Goal: Information Seeking & Learning: Learn about a topic

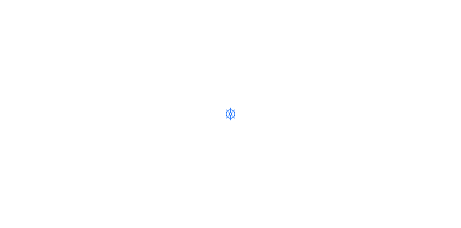
click at [17, 1] on div at bounding box center [230, 114] width 461 height 228
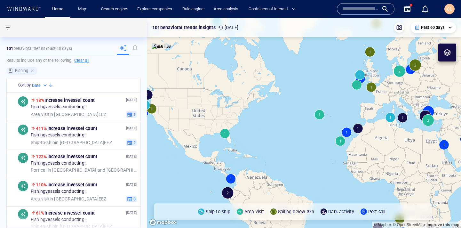
click at [116, 14] on div "Search engine" at bounding box center [114, 9] width 36 height 18
click at [85, 8] on link "Map" at bounding box center [82, 9] width 15 height 11
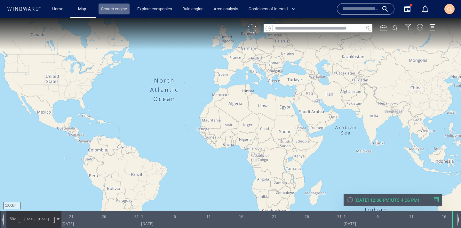
click at [116, 8] on link "Search engine" at bounding box center [113, 9] width 31 height 11
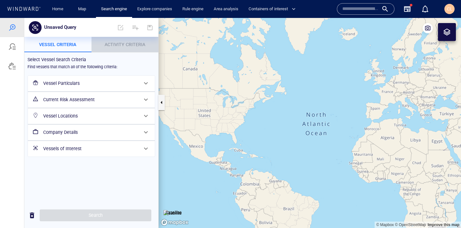
click at [122, 47] on p "Activity Criteria" at bounding box center [124, 45] width 59 height 8
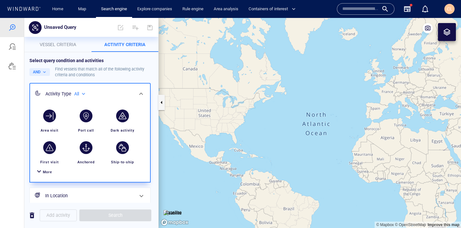
click at [43, 171] on div at bounding box center [39, 171] width 8 height 9
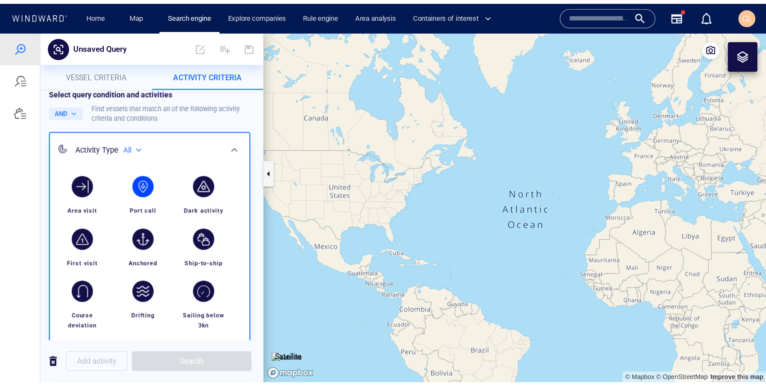
scroll to position [9, 0]
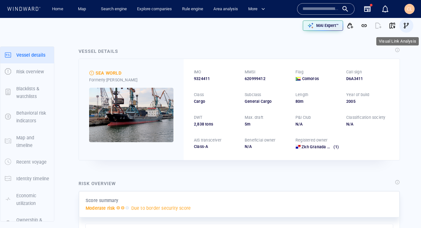
click at [406, 28] on span "button" at bounding box center [407, 25] width 6 height 6
click at [337, 24] on p "MAI Expert™" at bounding box center [328, 26] width 22 height 6
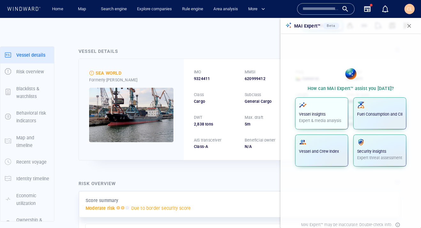
click at [328, 110] on div "Vessel insights Expert & media analysis" at bounding box center [321, 112] width 45 height 22
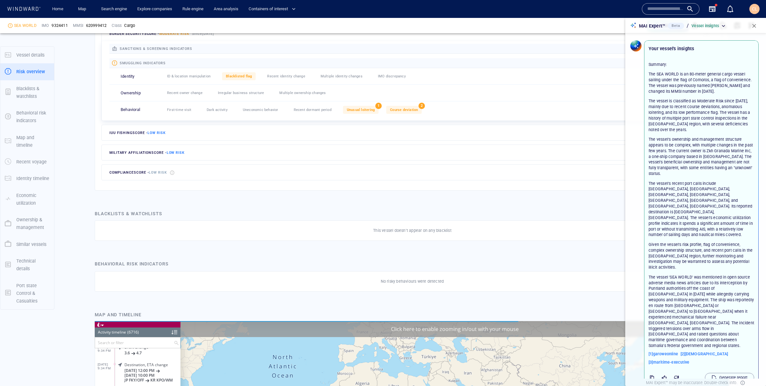
scroll to position [117946, 0]
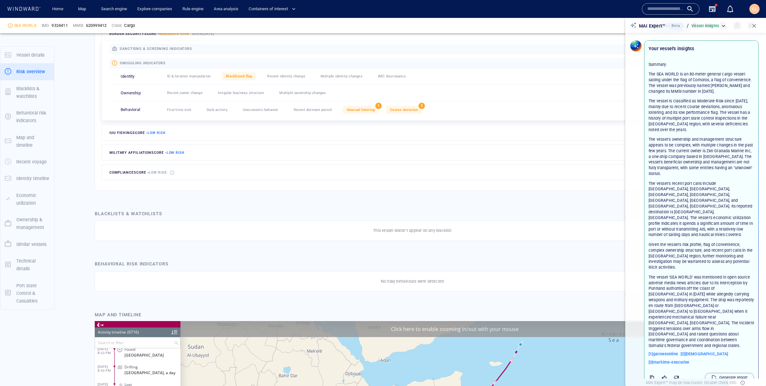
click at [421, 25] on span "button" at bounding box center [753, 26] width 6 height 6
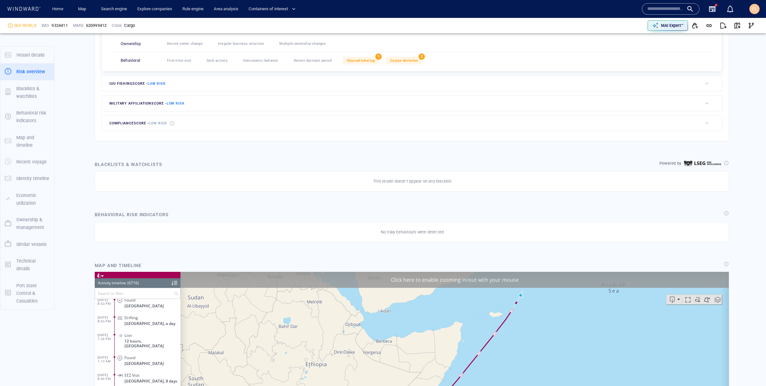
scroll to position [282, 0]
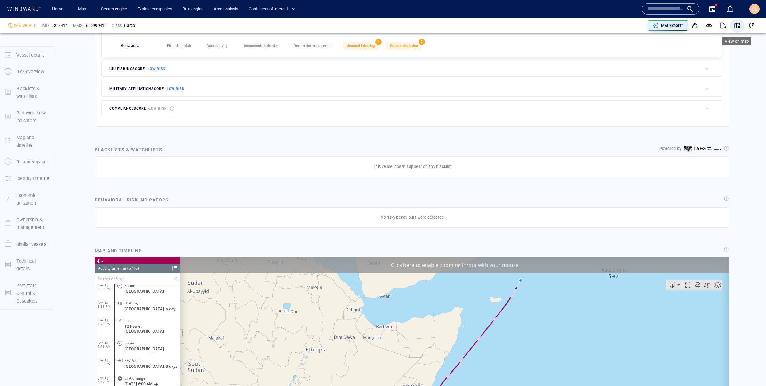
click at [421, 26] on span "button" at bounding box center [737, 25] width 6 height 6
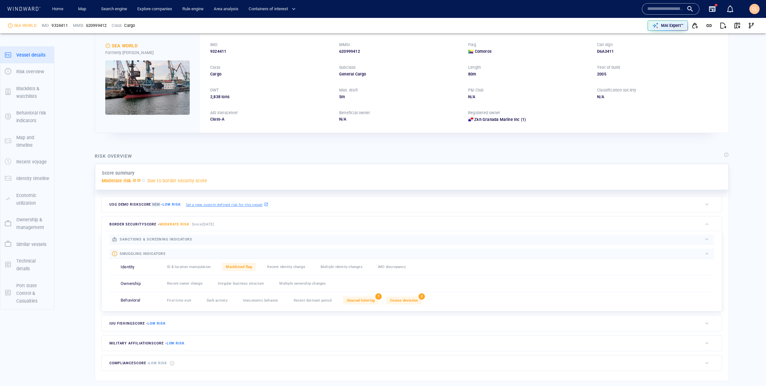
scroll to position [32, 0]
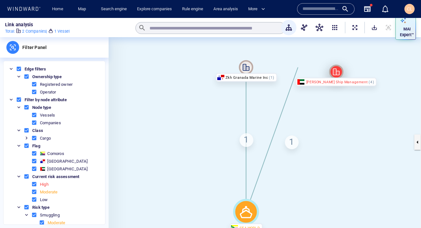
drag, startPoint x: 298, startPoint y: 67, endPoint x: 336, endPoint y: 71, distance: 38.6
click at [336, 71] on icon at bounding box center [336, 71] width 7 height 7
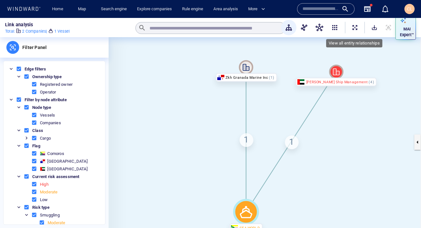
click at [354, 26] on span "ExpandAllNodes" at bounding box center [355, 27] width 6 height 6
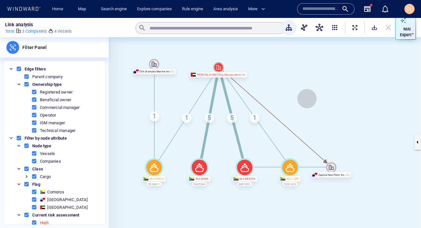
drag, startPoint x: 359, startPoint y: 113, endPoint x: 307, endPoint y: 99, distance: 54.1
click at [307, 99] on canvas at bounding box center [265, 142] width 313 height 210
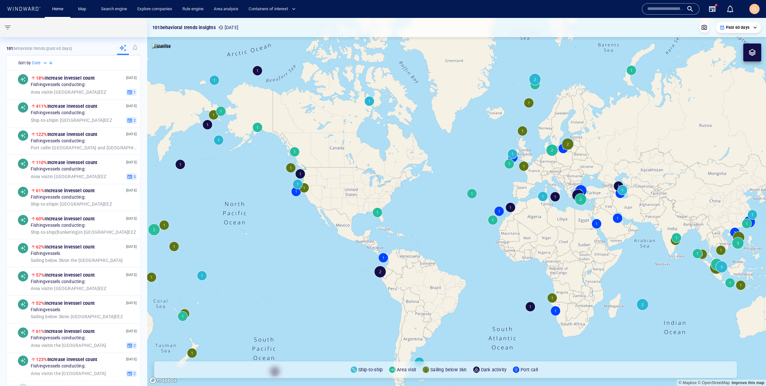
click at [132, 14] on div "Home Map Search engine Explore companies Rule engine Area analysis Containers o…" at bounding box center [174, 9] width 266 height 18
click at [118, 12] on link "Search engine" at bounding box center [113, 9] width 31 height 11
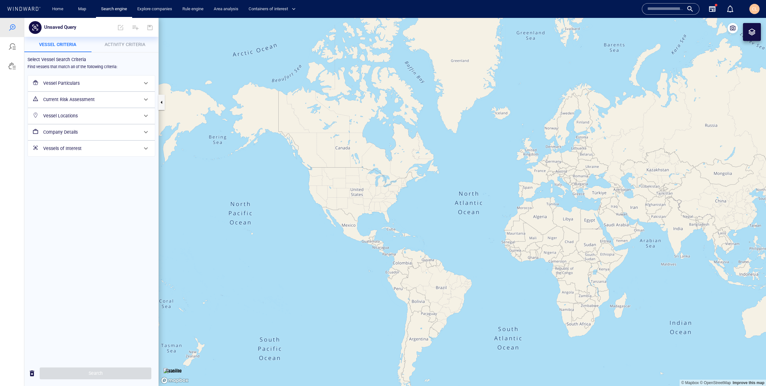
click at [134, 44] on span "Activity Criteria" at bounding box center [125, 44] width 41 height 5
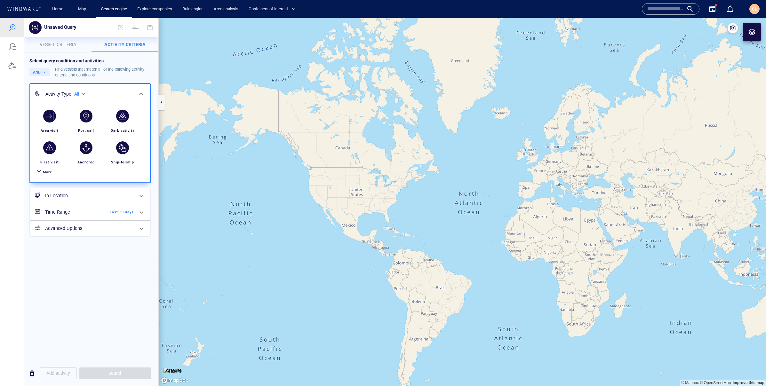
click at [50, 173] on span "More" at bounding box center [47, 172] width 9 height 4
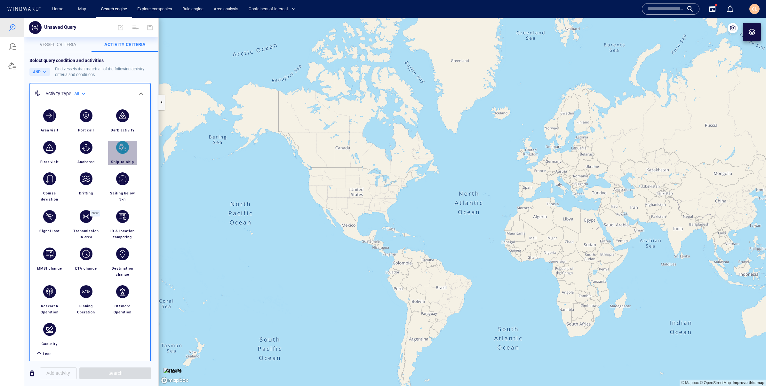
click at [122, 142] on div "button" at bounding box center [122, 147] width 13 height 13
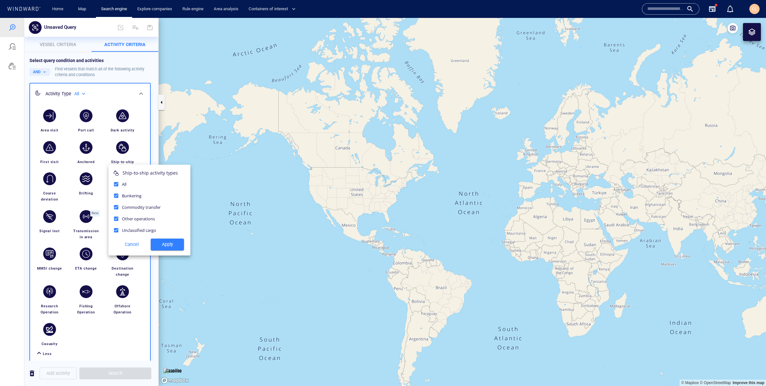
click at [176, 250] on div "Ship-to-ship activity types All Bunkering Commodity transfer Other operations U…" at bounding box center [149, 210] width 82 height 91
drag, startPoint x: 173, startPoint y: 249, endPoint x: 153, endPoint y: 236, distance: 23.9
click at [173, 249] on button "Apply" at bounding box center [167, 245] width 33 height 12
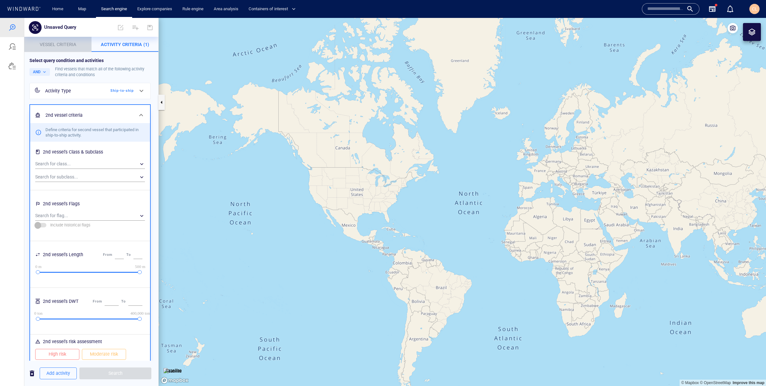
click at [69, 51] on button "Vessel criteria" at bounding box center [57, 44] width 67 height 15
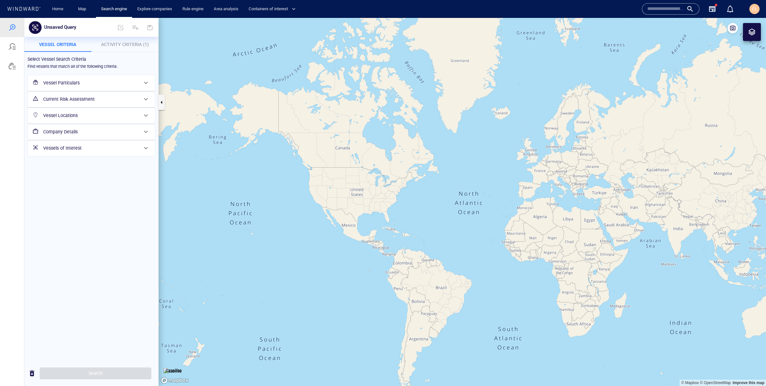
click at [128, 50] on button "Activity Criteria (1)" at bounding box center [124, 44] width 67 height 15
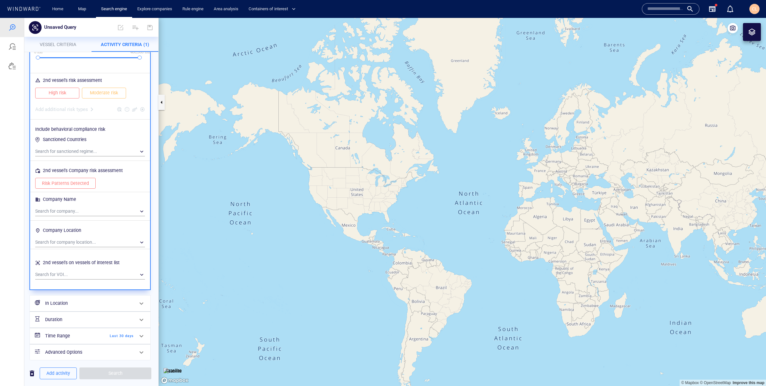
scroll to position [266, 0]
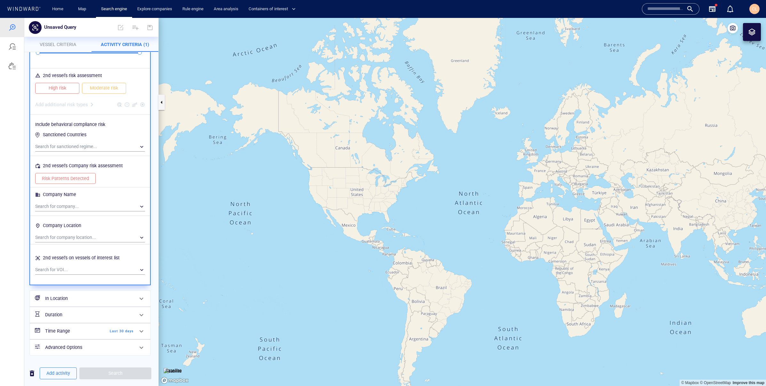
drag, startPoint x: 62, startPoint y: 299, endPoint x: 65, endPoint y: 296, distance: 3.6
click at [63, 271] on h6 "In Location" at bounding box center [89, 299] width 89 height 8
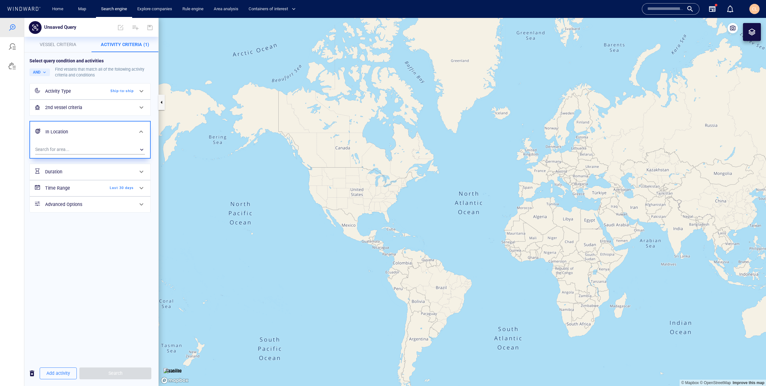
scroll to position [0, 0]
click at [82, 150] on div "​" at bounding box center [90, 150] width 110 height 10
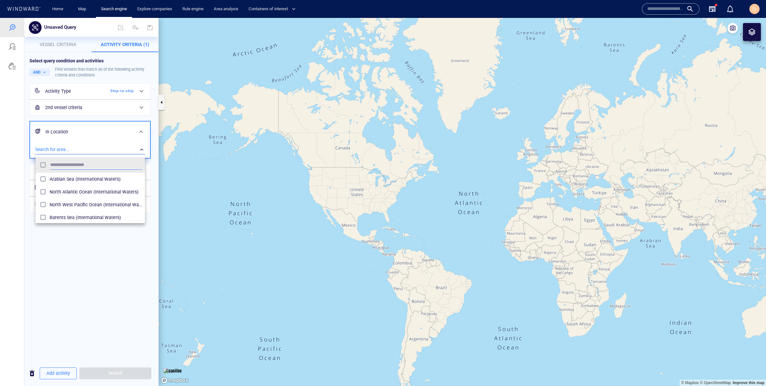
scroll to position [64, 109]
type input "*****"
click at [82, 190] on span "Caribbean Sea (Seas)" at bounding box center [96, 192] width 93 height 8
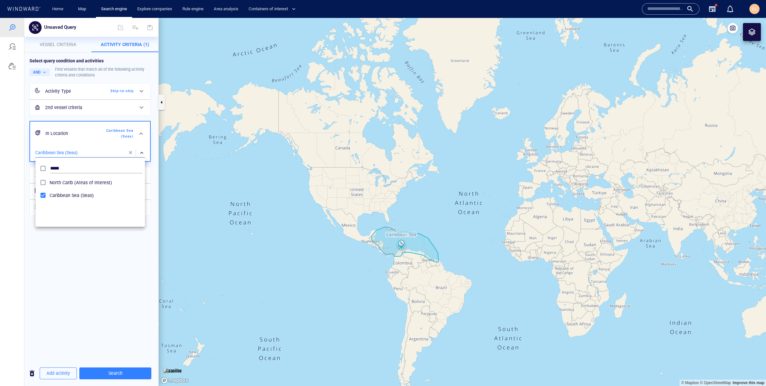
click at [115, 271] on div at bounding box center [383, 202] width 766 height 368
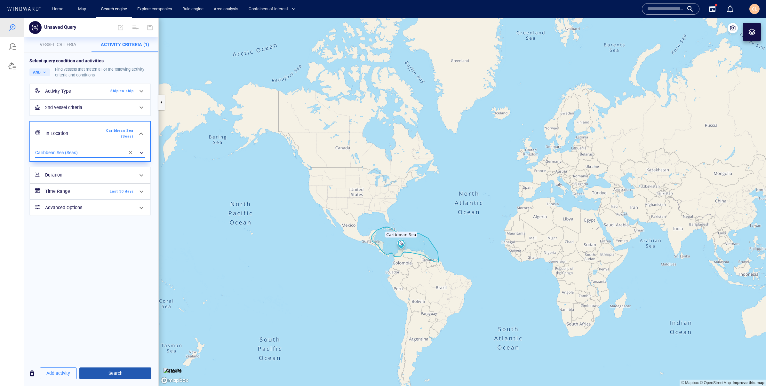
click at [126, 271] on span "Search" at bounding box center [115, 373] width 62 height 8
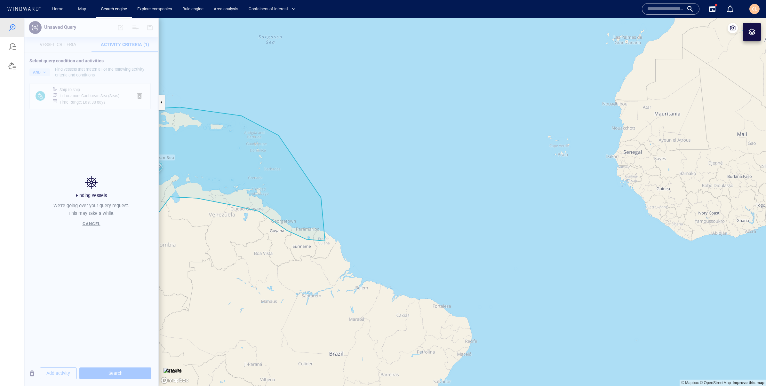
drag, startPoint x: 317, startPoint y: 251, endPoint x: 511, endPoint y: 225, distance: 195.6
click at [520, 224] on canvas "Map" at bounding box center [462, 202] width 607 height 368
drag, startPoint x: 292, startPoint y: 213, endPoint x: 318, endPoint y: 220, distance: 26.5
click at [318, 220] on canvas "Map" at bounding box center [462, 202] width 607 height 368
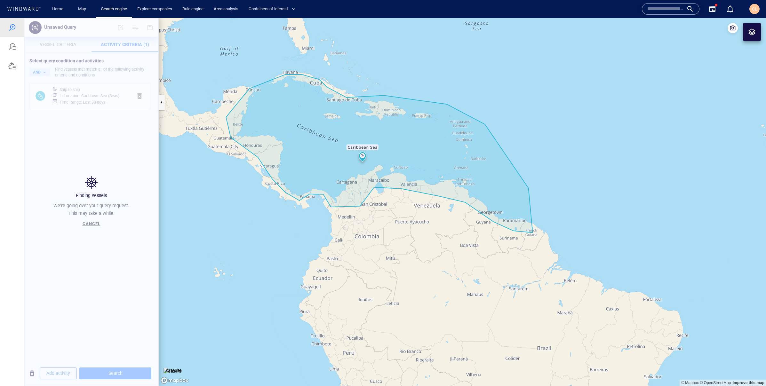
drag, startPoint x: 300, startPoint y: 228, endPoint x: 331, endPoint y: 238, distance: 32.7
click at [332, 238] on canvas "Map" at bounding box center [462, 202] width 607 height 368
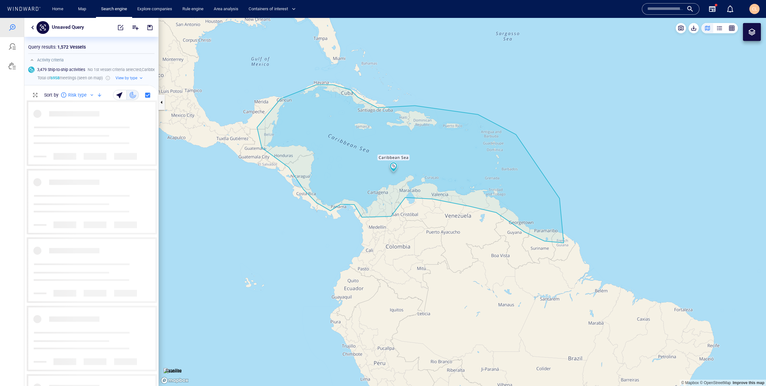
scroll to position [286, 134]
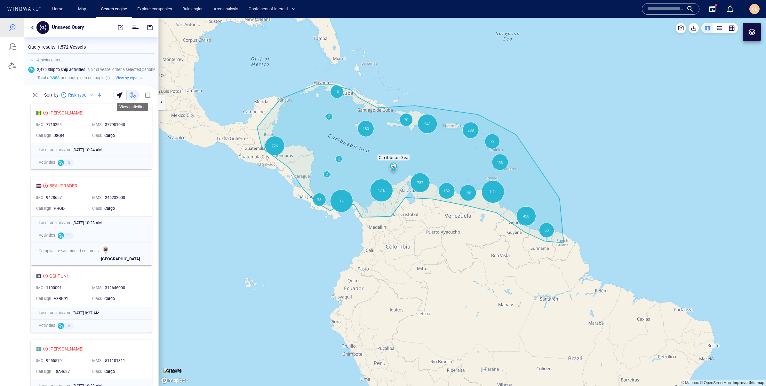
drag, startPoint x: 134, startPoint y: 94, endPoint x: 127, endPoint y: 95, distance: 7.7
click at [134, 94] on div "button" at bounding box center [133, 95] width 6 height 6
click at [122, 95] on div "button" at bounding box center [120, 94] width 9 height 9
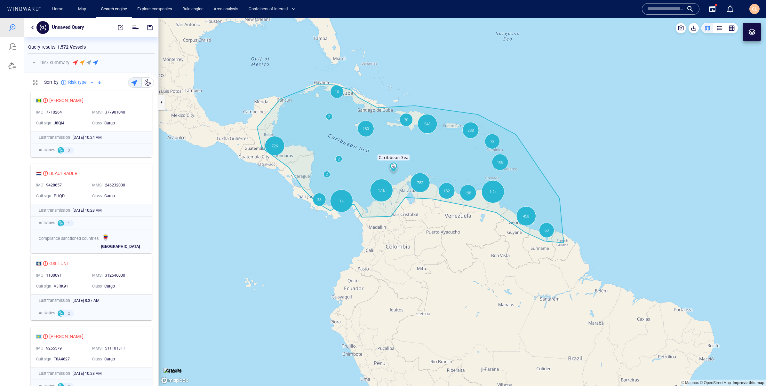
scroll to position [0, 0]
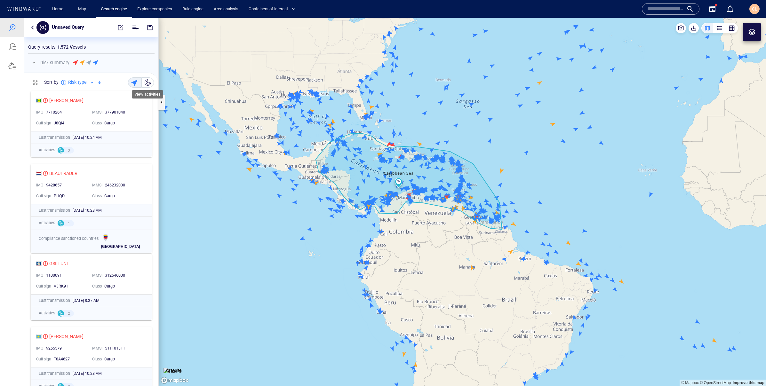
click at [145, 83] on div "button" at bounding box center [148, 82] width 6 height 6
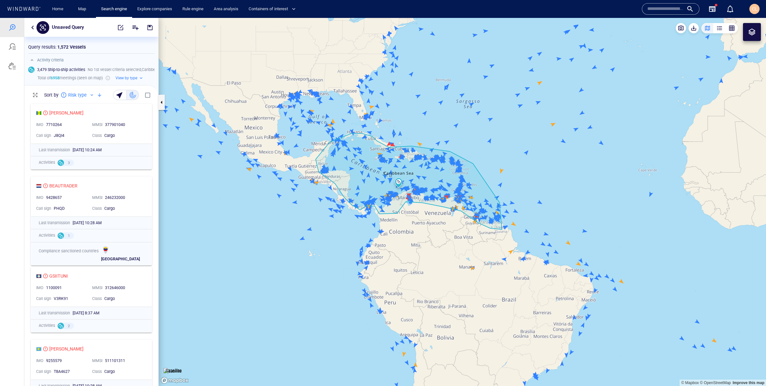
scroll to position [0, 0]
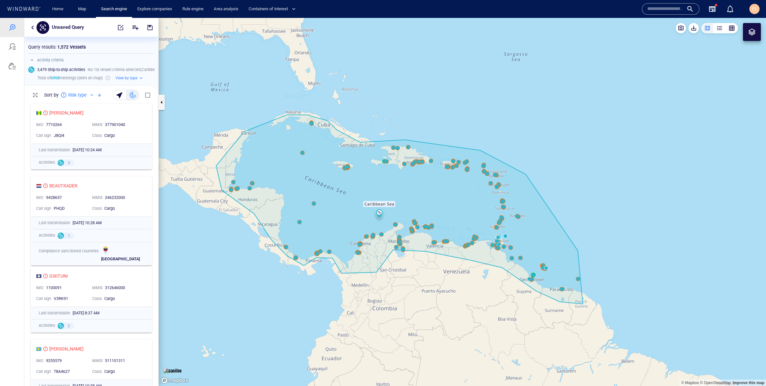
drag, startPoint x: 248, startPoint y: 231, endPoint x: 261, endPoint y: 232, distance: 13.2
click at [261, 232] on canvas "Map" at bounding box center [462, 202] width 607 height 368
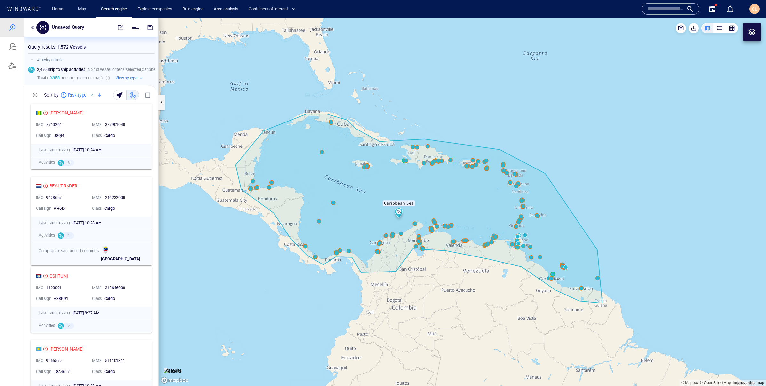
click at [31, 29] on button "button" at bounding box center [33, 28] width 8 height 8
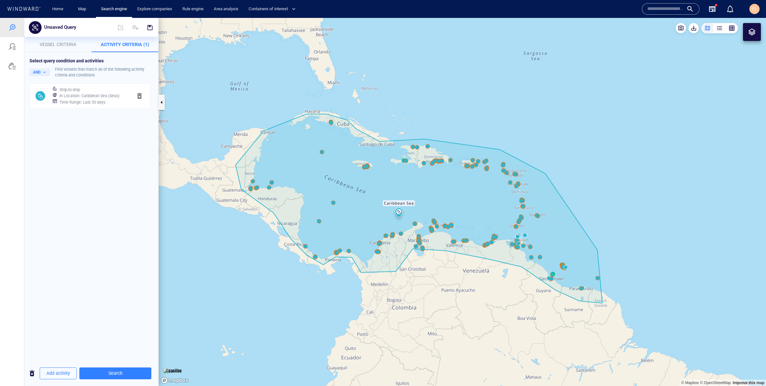
click at [95, 100] on h6 "Time Range : Last 30 days" at bounding box center [82, 102] width 46 height 6
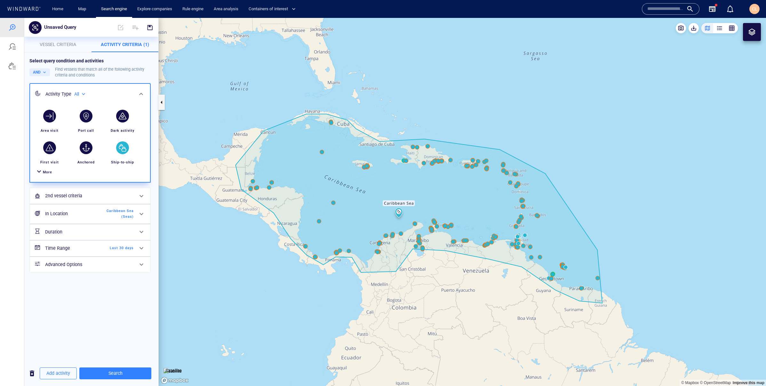
click at [46, 175] on div "More" at bounding box center [90, 172] width 112 height 12
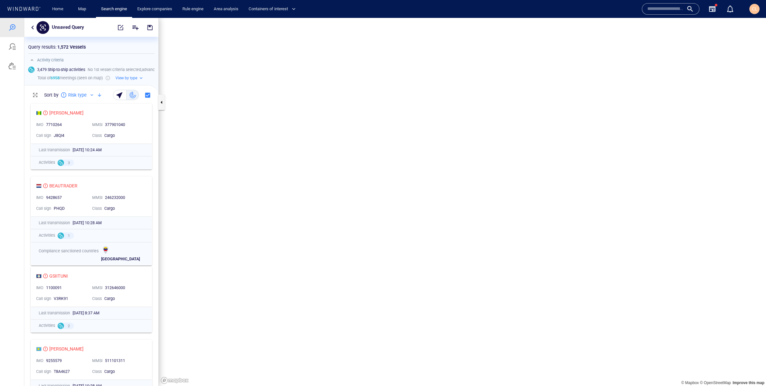
scroll to position [0, 0]
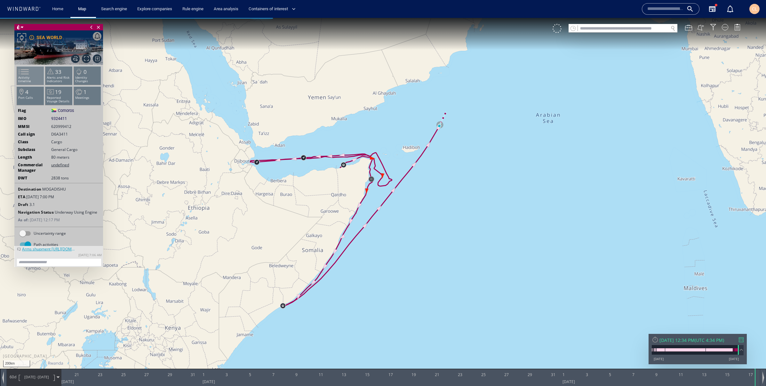
click at [24, 81] on li "Activity timeline" at bounding box center [30, 75] width 27 height 19
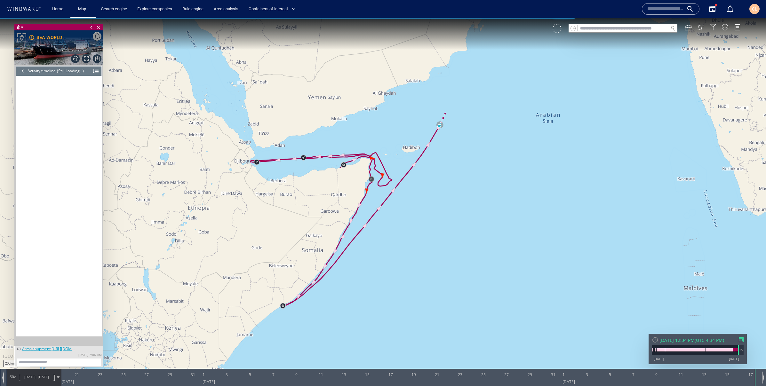
scroll to position [2395, 0]
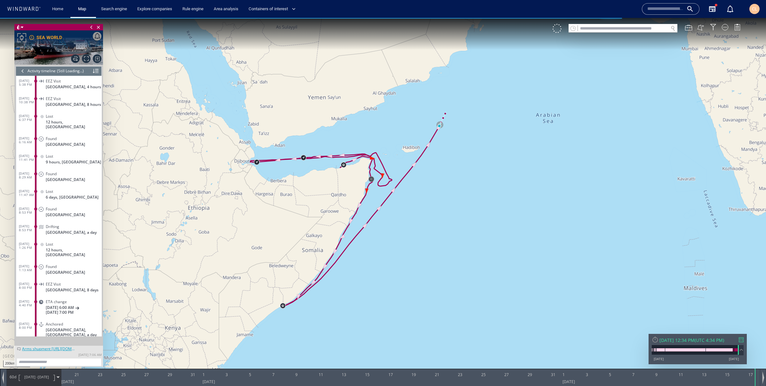
click at [96, 69] on div at bounding box center [96, 71] width 6 height 10
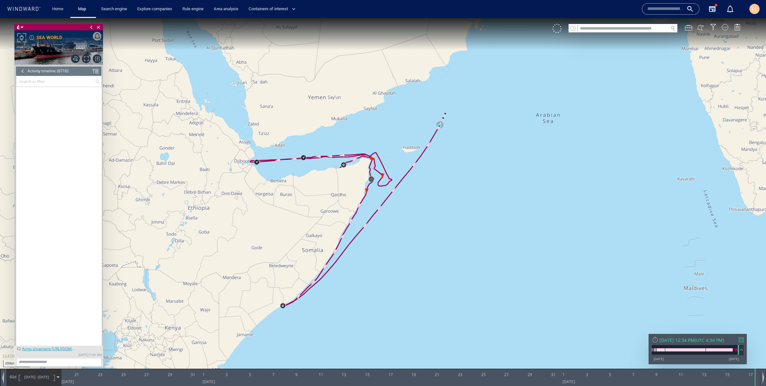
scroll to position [0, 0]
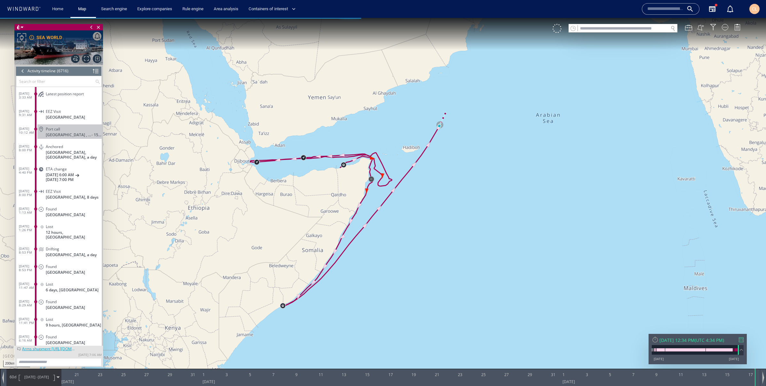
click at [75, 94] on span "Latest position report" at bounding box center [65, 93] width 38 height 5
click at [22, 73] on div at bounding box center [22, 71] width 7 height 10
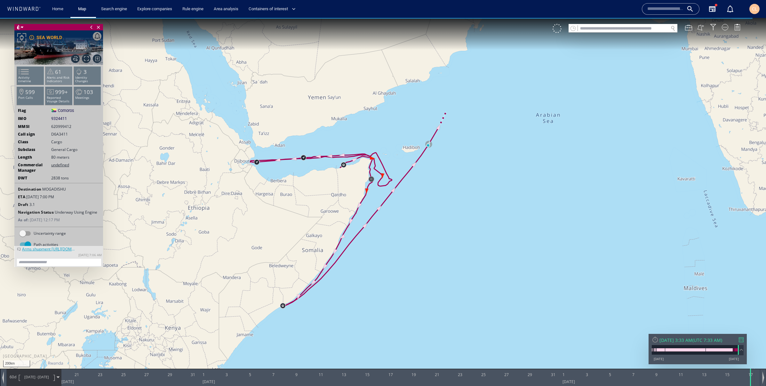
click at [51, 74] on span at bounding box center [50, 71] width 10 height 9
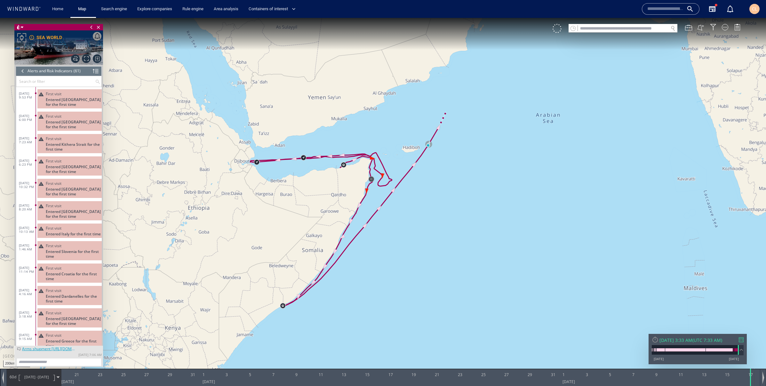
click at [23, 73] on div at bounding box center [22, 71] width 7 height 10
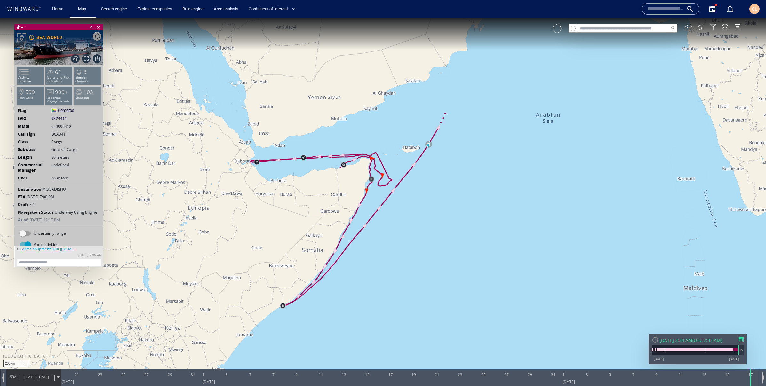
click at [87, 97] on p "Meetings" at bounding box center [87, 98] width 27 height 4
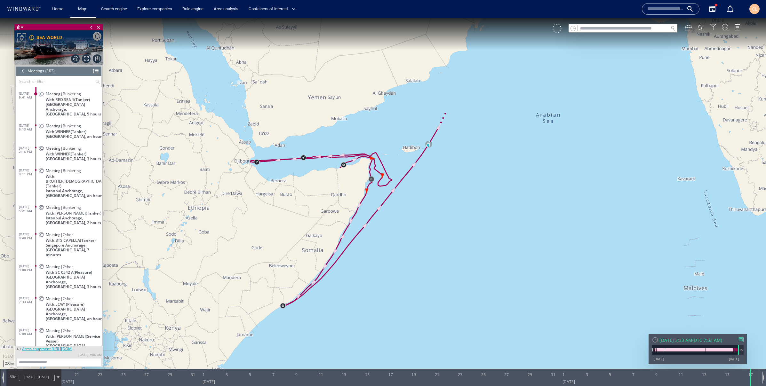
click div
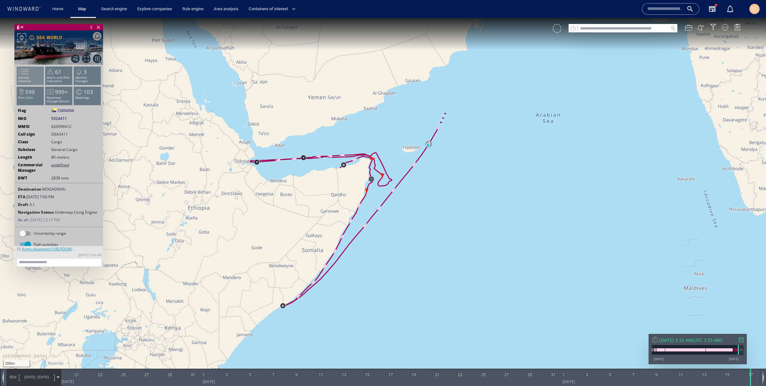
click li "Activity timeline"
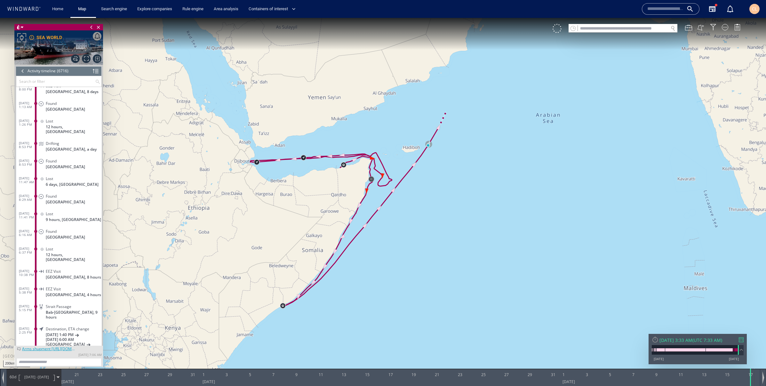
scroll to position [110, 0]
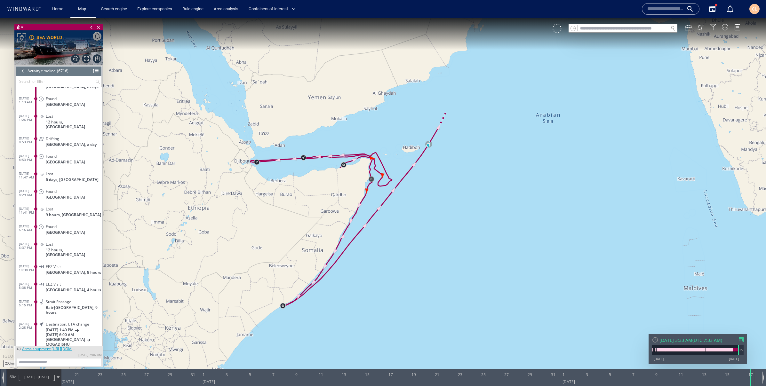
click ww-vessel-story-filter "Search or filter"
click div
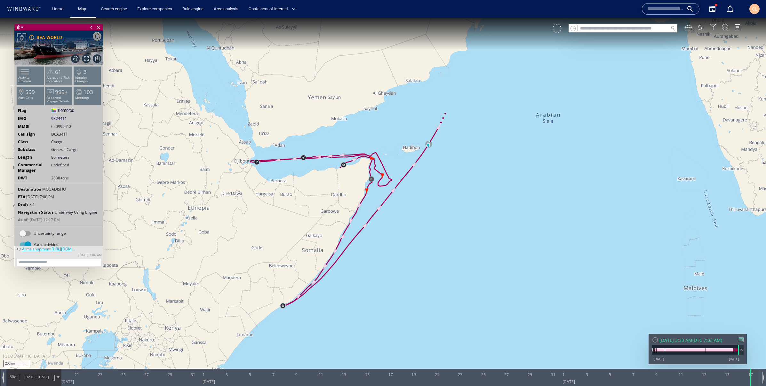
click p "Alerts and Risk Indicators"
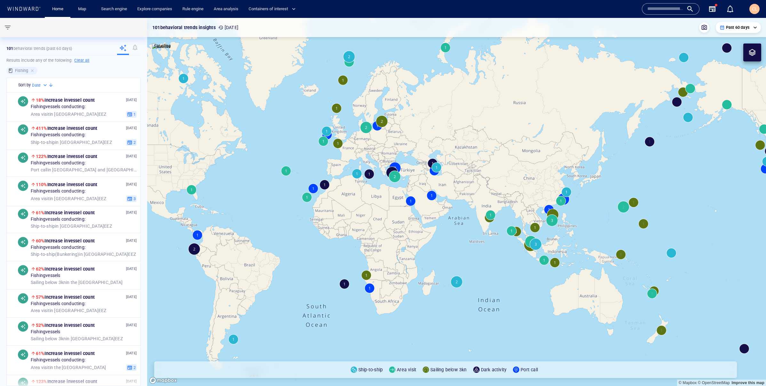
drag, startPoint x: 521, startPoint y: 208, endPoint x: 335, endPoint y: 185, distance: 187.5
click at [335, 185] on canvas "Map" at bounding box center [456, 202] width 618 height 368
click at [757, 29] on div "**********" at bounding box center [737, 27] width 45 height 11
click at [746, 28] on p "Past 60 days" at bounding box center [737, 28] width 23 height 6
click at [735, 60] on li "Past 14 days" at bounding box center [738, 62] width 38 height 12
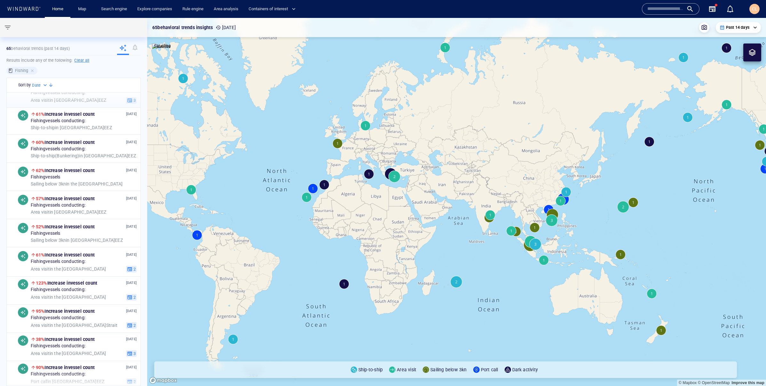
scroll to position [103, 0]
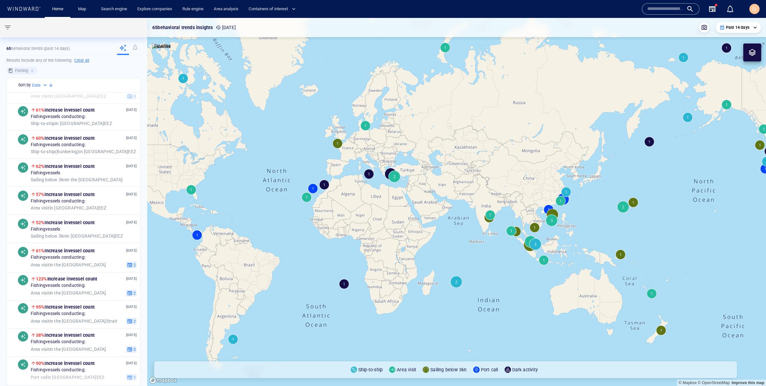
click at [30, 74] on div "Fishing" at bounding box center [21, 71] width 31 height 8
click at [30, 72] on div at bounding box center [33, 71] width 6 height 6
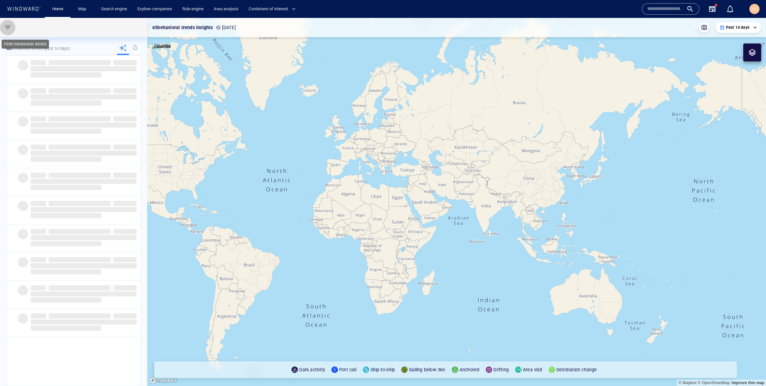
click at [3, 29] on button "button" at bounding box center [7, 27] width 15 height 15
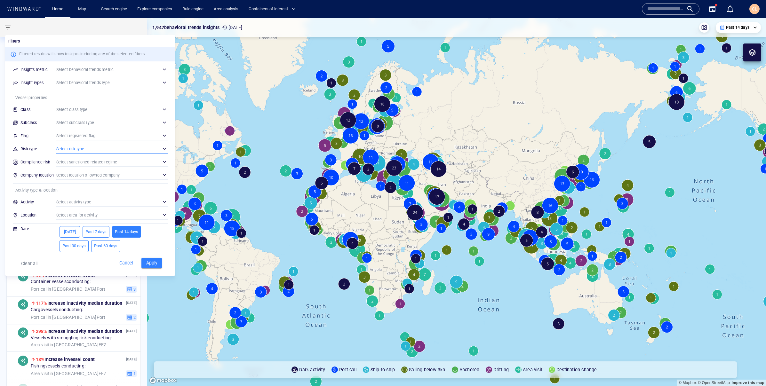
click at [74, 150] on div "​" at bounding box center [111, 149] width 111 height 10
click at [85, 201] on p "Smuggling" at bounding box center [89, 204] width 22 height 8
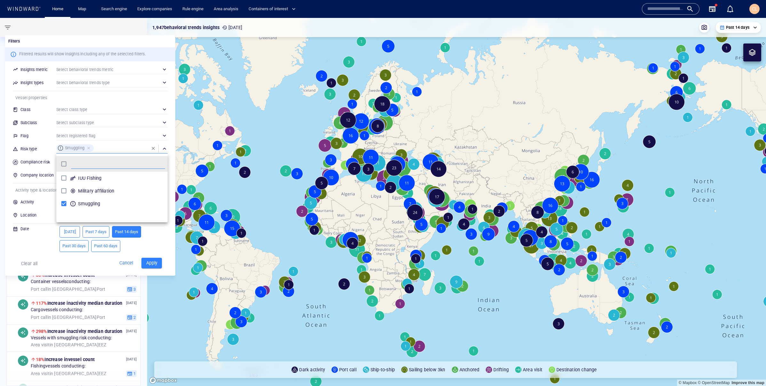
click at [43, 256] on div at bounding box center [383, 193] width 766 height 386
click at [148, 268] on button "Apply" at bounding box center [151, 263] width 20 height 11
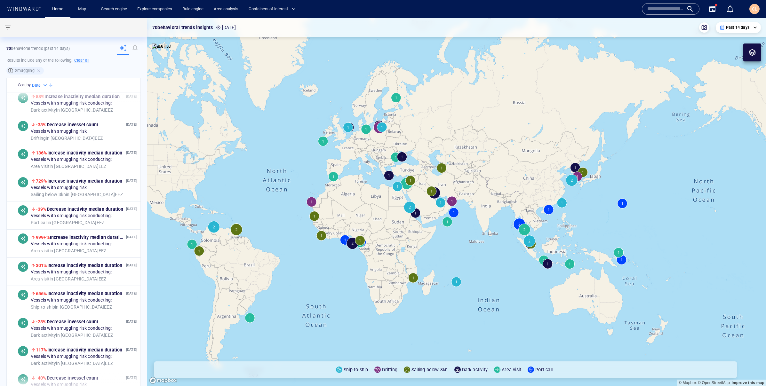
scroll to position [230, 0]
drag, startPoint x: 744, startPoint y: 44, endPoint x: 745, endPoint y: 40, distance: 4.0
click at [745, 40] on canvas "Map" at bounding box center [456, 202] width 618 height 368
click at [742, 31] on div "**********" at bounding box center [737, 27] width 45 height 11
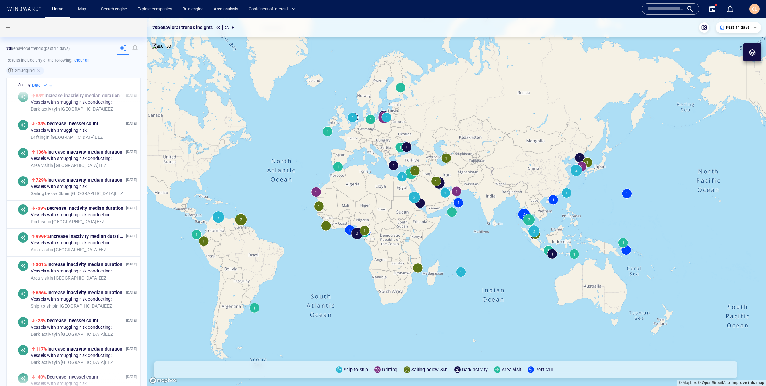
click at [733, 32] on div "**********" at bounding box center [737, 27] width 45 height 11
click at [731, 30] on p "Past 14 days" at bounding box center [737, 28] width 23 height 6
click at [736, 75] on li "Past 30 days" at bounding box center [738, 74] width 38 height 12
type input "**********"
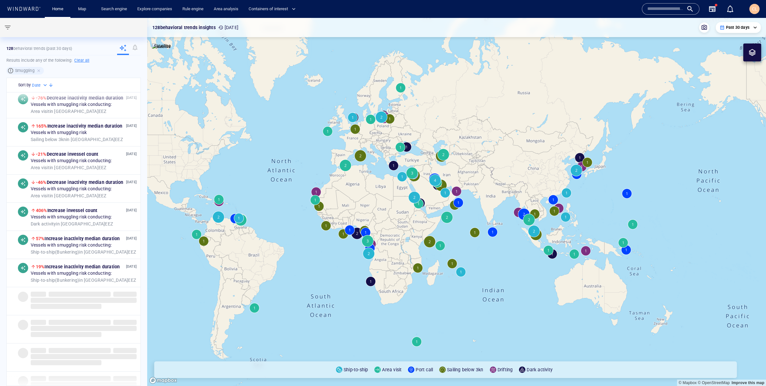
scroll to position [1046, 0]
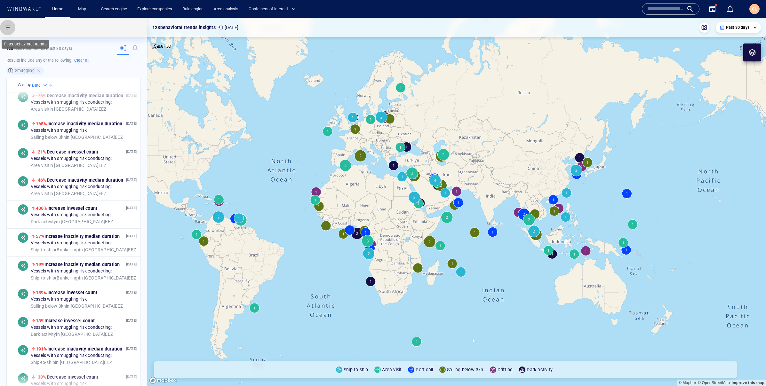
click at [7, 26] on span "button" at bounding box center [8, 28] width 8 height 8
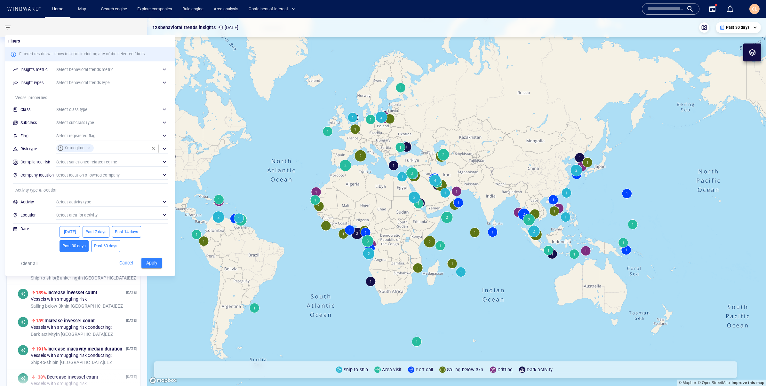
click at [76, 199] on div "​" at bounding box center [111, 202] width 111 height 10
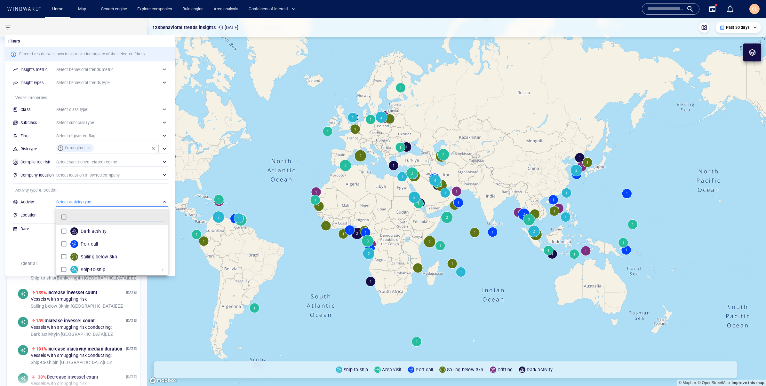
scroll to position [64, 111]
click at [87, 235] on p "Dark activity" at bounding box center [94, 231] width 26 height 8
drag, startPoint x: 96, startPoint y: 258, endPoint x: 94, endPoint y: 263, distance: 5.7
click at [96, 258] on p "Sailing below 3kn" at bounding box center [99, 257] width 36 height 8
click at [92, 268] on p "Ship-to-ship" at bounding box center [93, 270] width 24 height 8
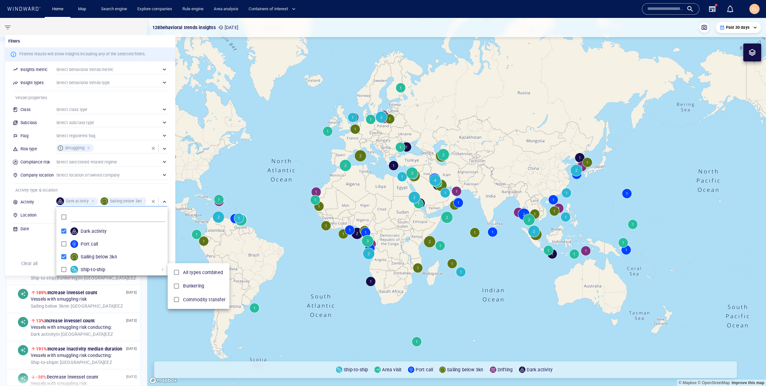
click at [63, 268] on div at bounding box center [383, 193] width 766 height 386
click at [40, 250] on div at bounding box center [383, 193] width 766 height 386
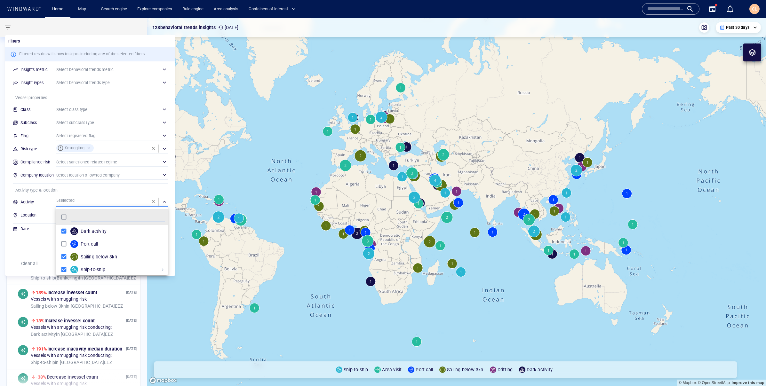
click at [66, 191] on div at bounding box center [383, 193] width 766 height 386
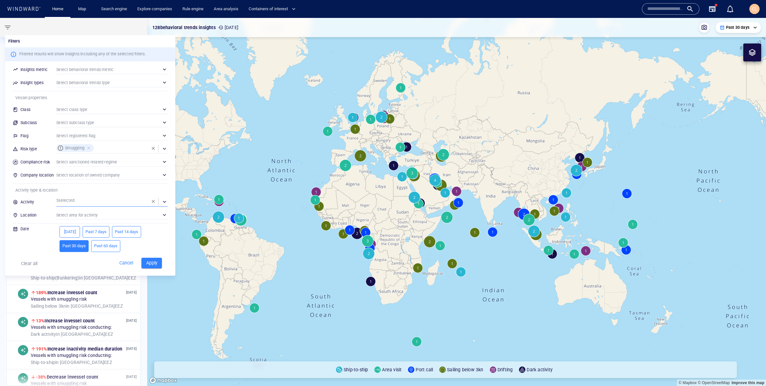
click at [152, 261] on span "Apply" at bounding box center [152, 263] width 14 height 8
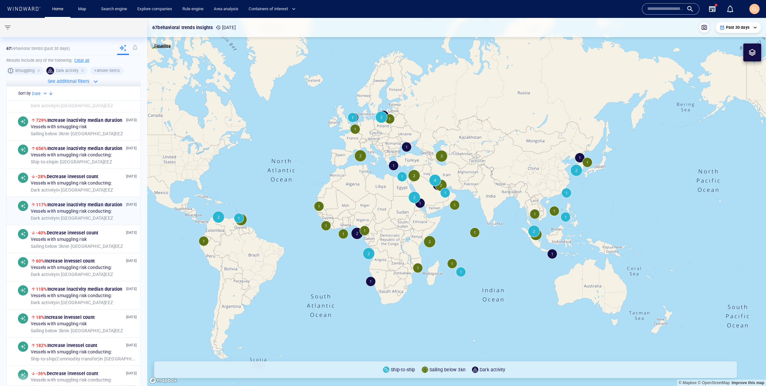
scroll to position [94, 0]
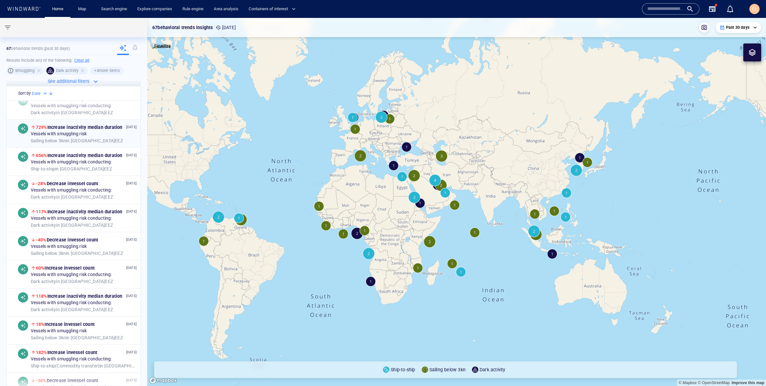
click at [106, 140] on div "Sailing below 3kn in Ecuador EEZ" at bounding box center [84, 141] width 106 height 6
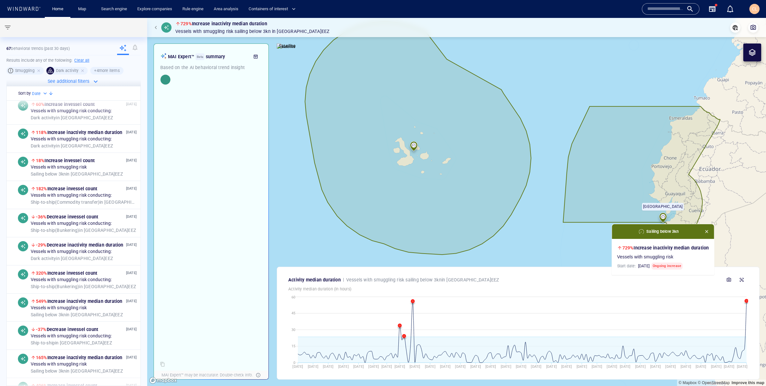
scroll to position [275, 0]
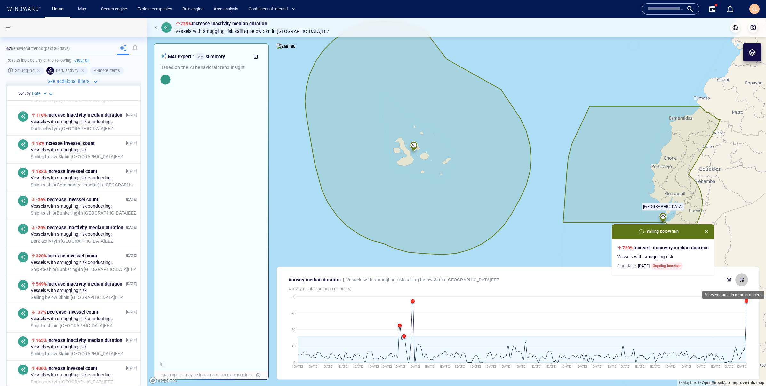
click at [743, 278] on icon "button" at bounding box center [741, 280] width 4 height 4
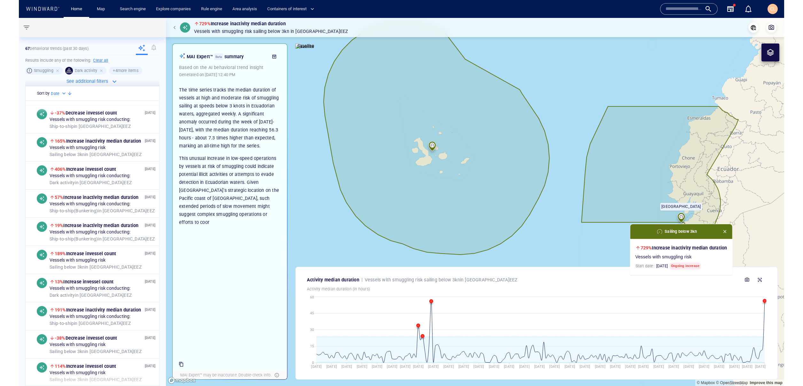
scroll to position [477, 0]
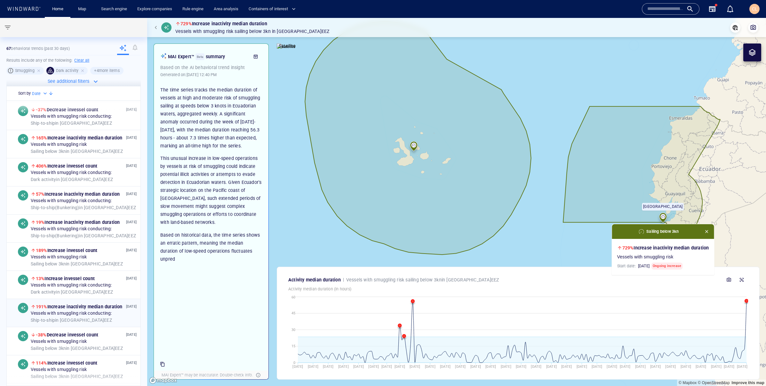
click at [99, 308] on span "191% Increase in activity median duration" at bounding box center [79, 306] width 87 height 5
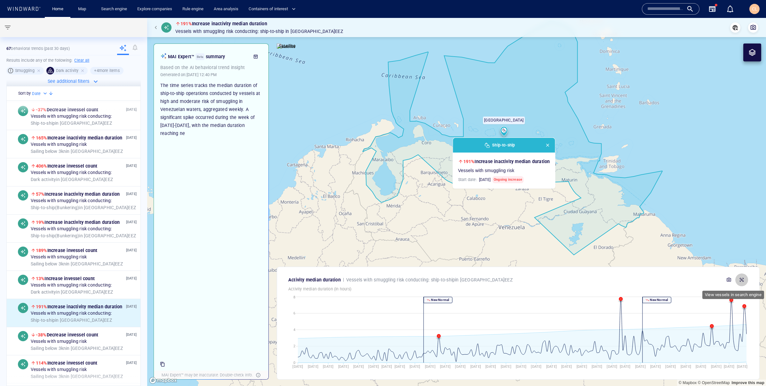
click at [739, 282] on icon "button" at bounding box center [741, 279] width 5 height 5
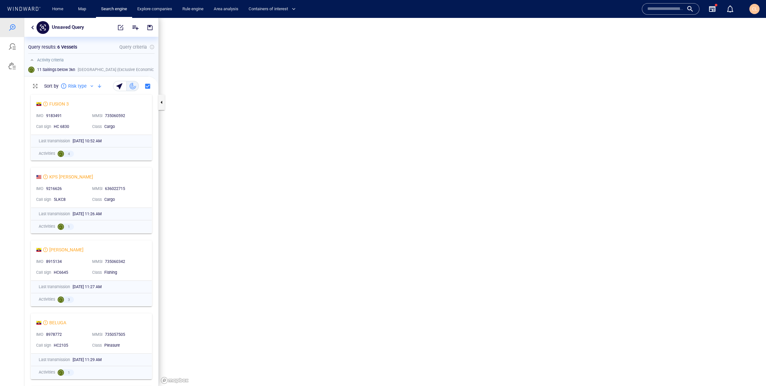
scroll to position [0, 0]
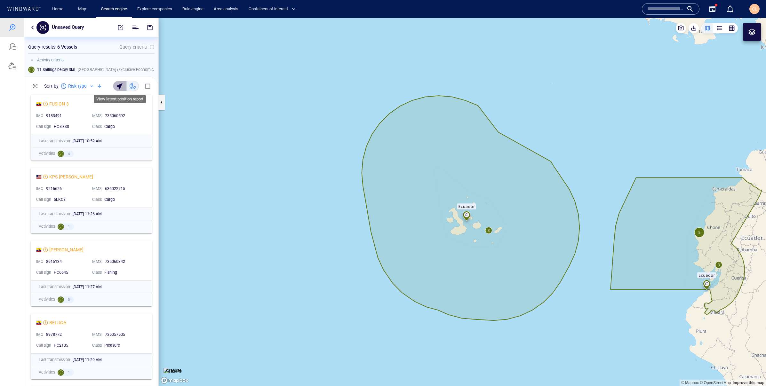
click at [121, 86] on div "button" at bounding box center [120, 86] width 9 height 9
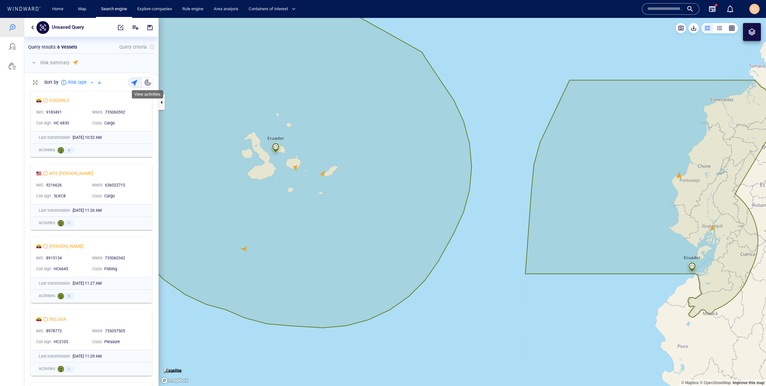
click at [149, 81] on div "button" at bounding box center [148, 82] width 6 height 6
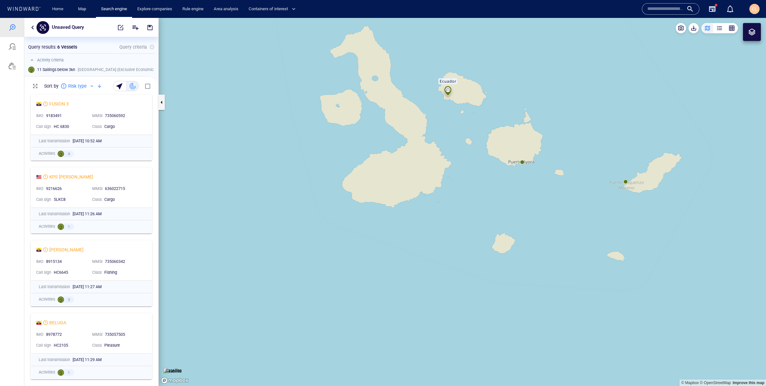
drag, startPoint x: 488, startPoint y: 153, endPoint x: 326, endPoint y: 142, distance: 162.1
click at [326, 142] on canvas "Map" at bounding box center [462, 202] width 607 height 368
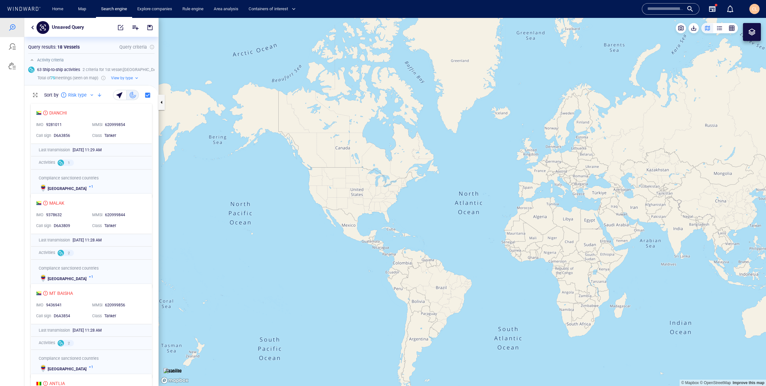
scroll to position [0, 0]
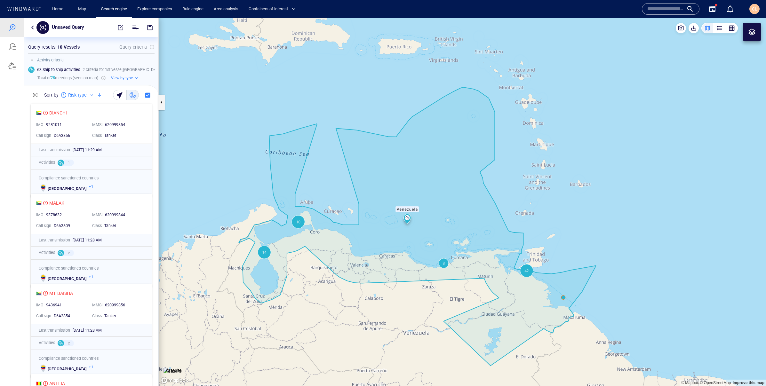
click at [127, 97] on button "button" at bounding box center [133, 95] width 12 height 10
click at [122, 95] on div "button" at bounding box center [120, 94] width 9 height 9
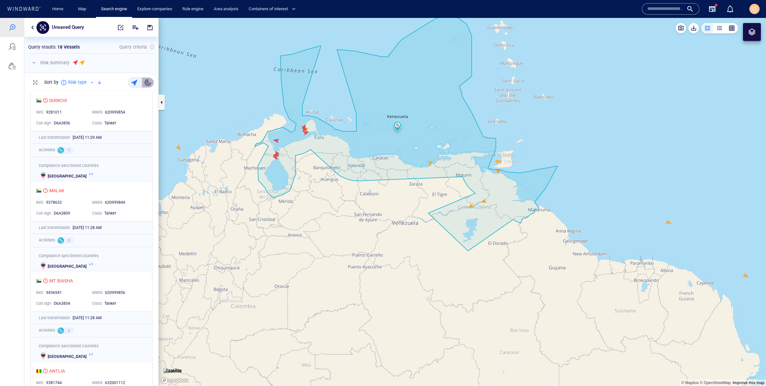
click at [144, 83] on button "button" at bounding box center [148, 82] width 12 height 10
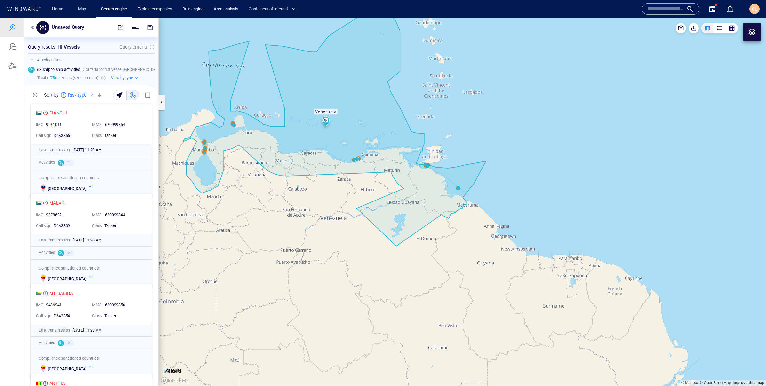
drag, startPoint x: 483, startPoint y: 189, endPoint x: 407, endPoint y: 186, distance: 75.2
click at [407, 186] on canvas "Map" at bounding box center [462, 202] width 607 height 368
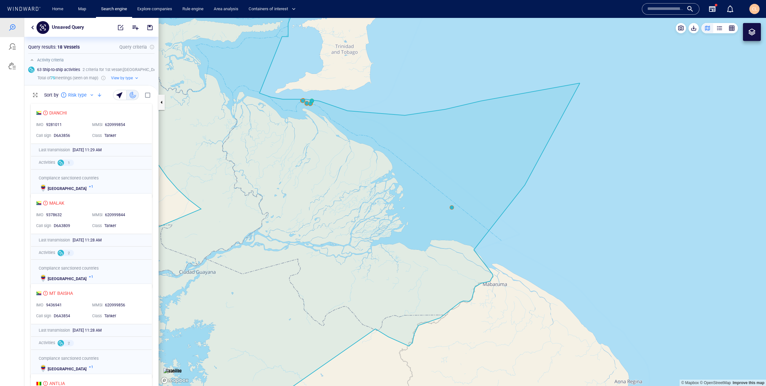
drag, startPoint x: 355, startPoint y: 113, endPoint x: 401, endPoint y: 136, distance: 51.6
click at [401, 136] on canvas "Map" at bounding box center [462, 202] width 607 height 368
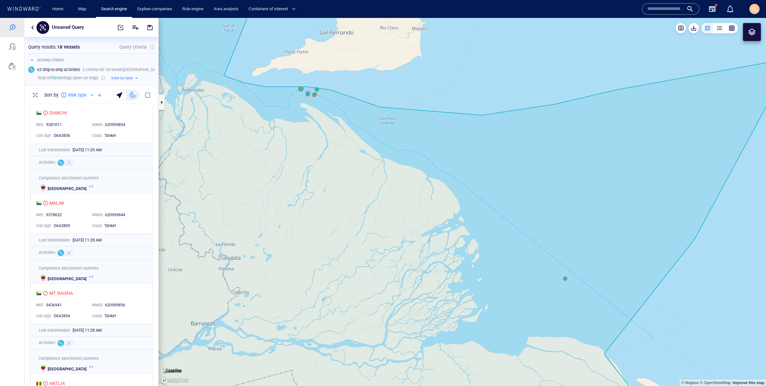
drag, startPoint x: 519, startPoint y: 181, endPoint x: 443, endPoint y: 136, distance: 87.7
click at [443, 136] on canvas "Map" at bounding box center [462, 202] width 607 height 368
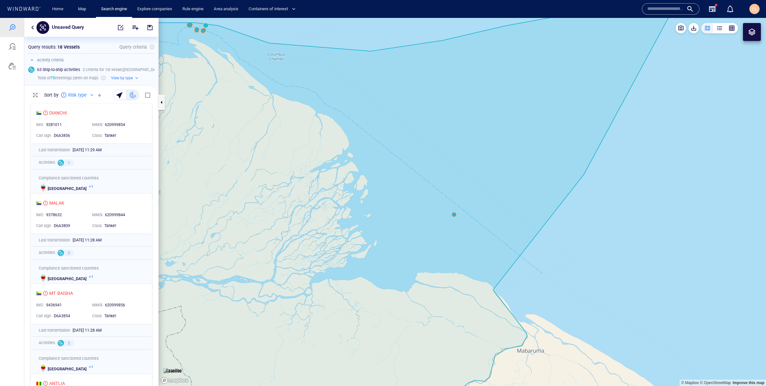
click at [453, 215] on canvas "Map" at bounding box center [462, 202] width 607 height 368
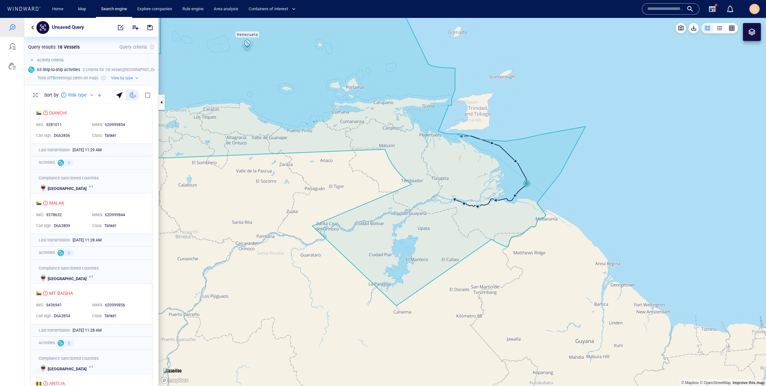
drag, startPoint x: 355, startPoint y: 47, endPoint x: 464, endPoint y: 153, distance: 151.7
click at [465, 153] on canvas "Map" at bounding box center [462, 202] width 607 height 368
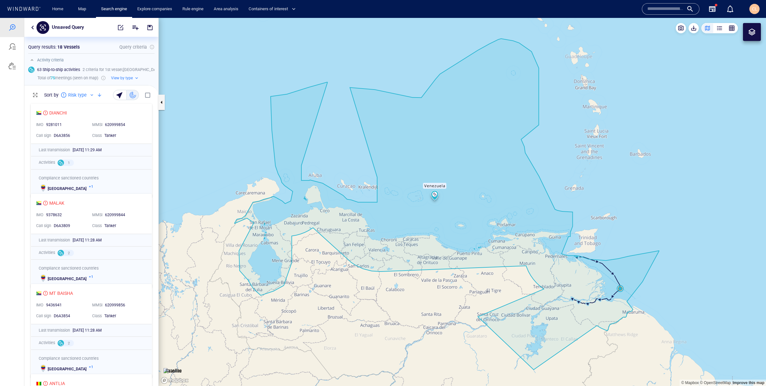
click at [284, 92] on canvas "Map" at bounding box center [462, 202] width 607 height 368
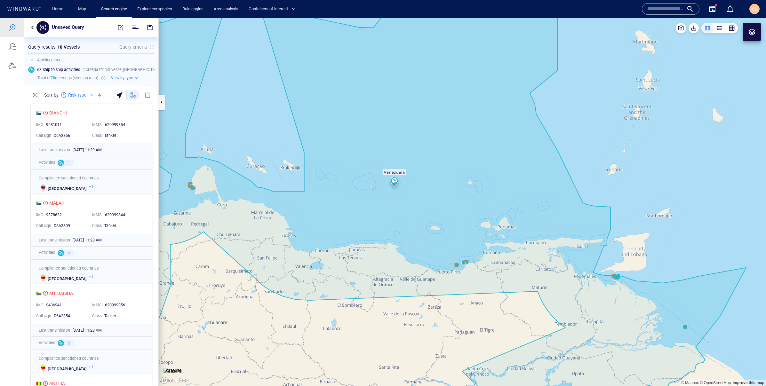
drag, startPoint x: 540, startPoint y: 216, endPoint x: 395, endPoint y: 195, distance: 146.7
click at [382, 185] on canvas "Map" at bounding box center [462, 202] width 607 height 368
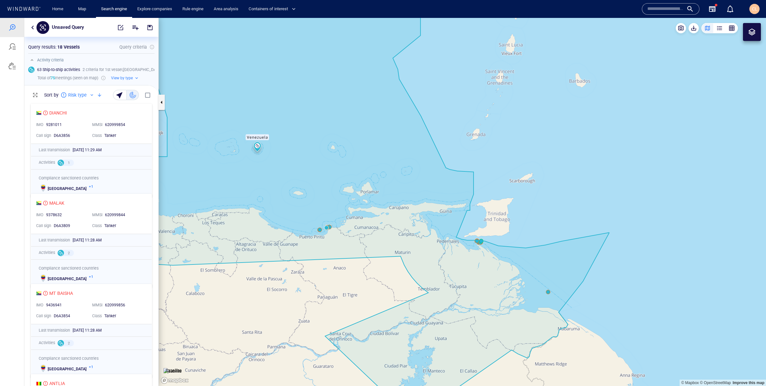
drag, startPoint x: 524, startPoint y: 247, endPoint x: 435, endPoint y: 233, distance: 89.5
click at [398, 216] on canvas "Map" at bounding box center [462, 202] width 607 height 368
click at [548, 292] on canvas "Map" at bounding box center [462, 202] width 607 height 368
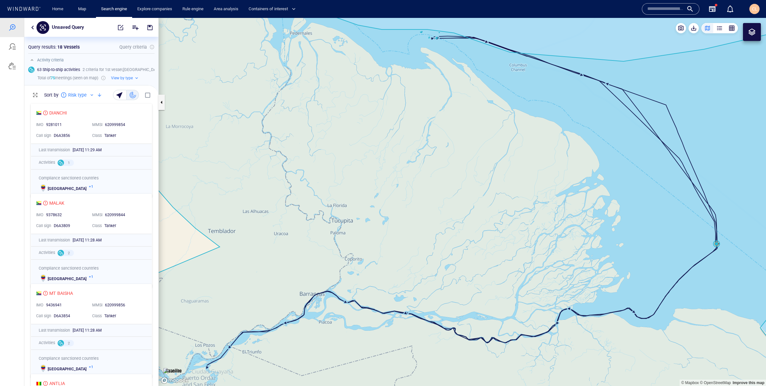
drag, startPoint x: 661, startPoint y: 233, endPoint x: 457, endPoint y: 233, distance: 204.0
click at [457, 233] on canvas "Map" at bounding box center [462, 202] width 607 height 368
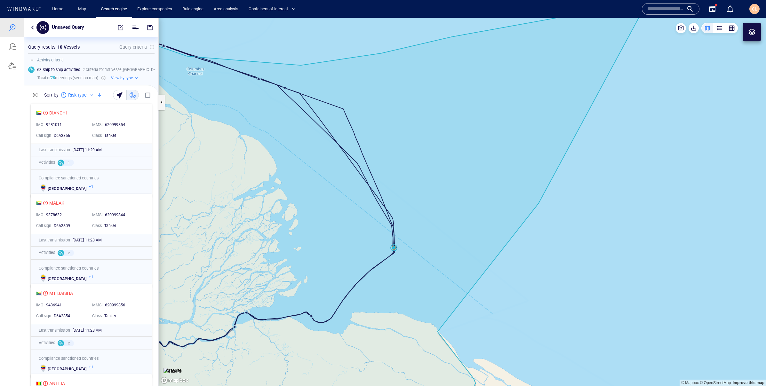
click at [408, 250] on canvas "Map" at bounding box center [462, 202] width 607 height 368
click at [395, 248] on canvas "Map" at bounding box center [462, 202] width 607 height 368
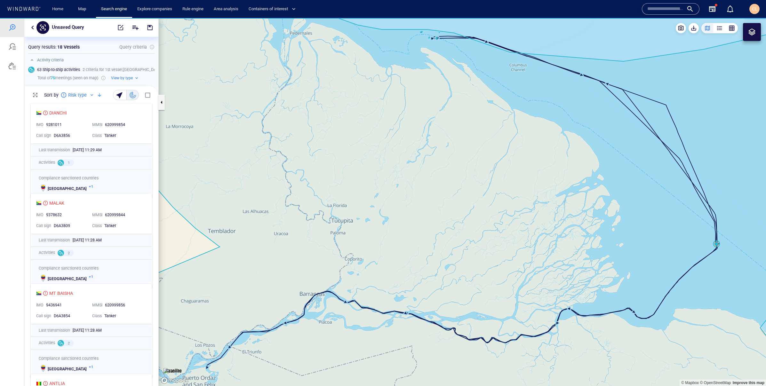
click at [716, 244] on canvas "Map" at bounding box center [462, 202] width 607 height 368
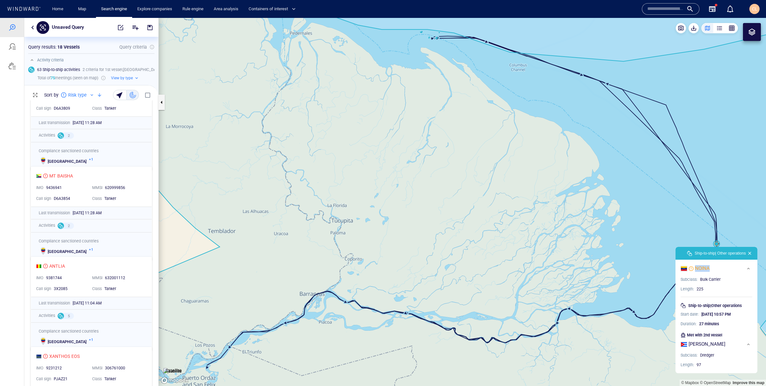
scroll to position [0, 0]
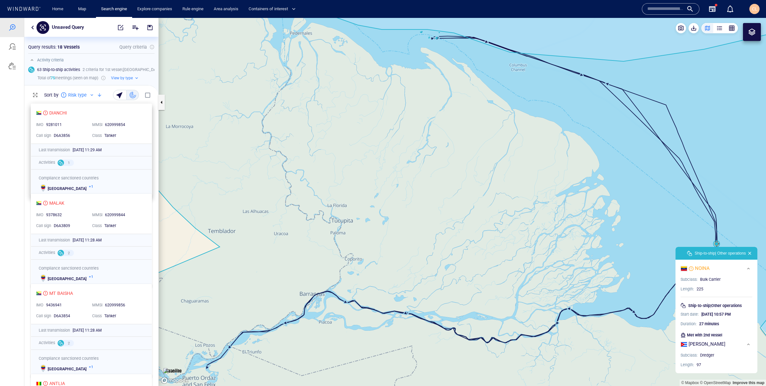
click at [99, 113] on div "DIANCHI" at bounding box center [88, 113] width 105 height 8
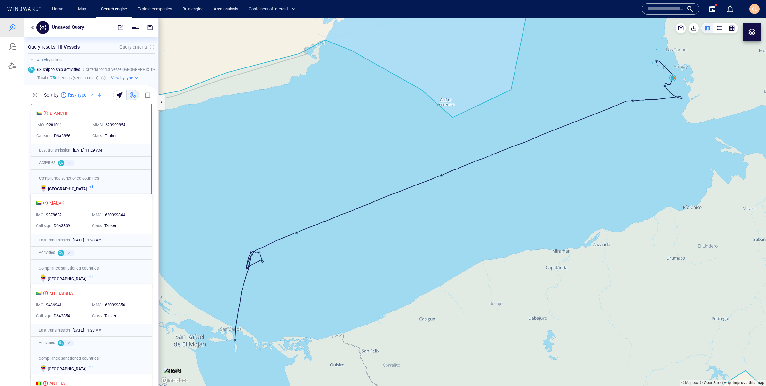
click at [413, 99] on canvas "Map" at bounding box center [462, 202] width 607 height 368
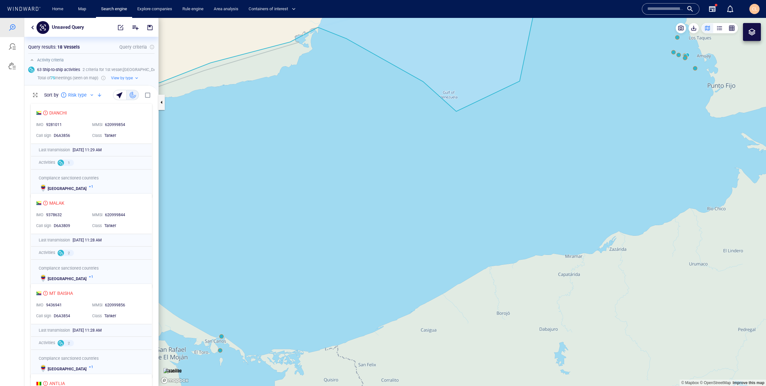
drag, startPoint x: 545, startPoint y: 99, endPoint x: 335, endPoint y: 193, distance: 229.7
click at [335, 193] on canvas "Map" at bounding box center [462, 202] width 607 height 368
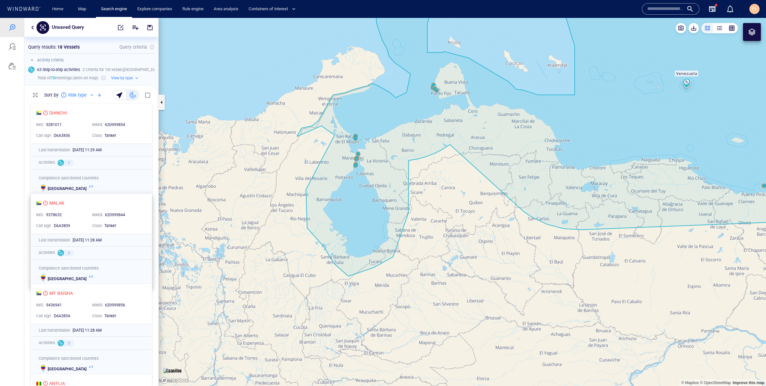
click at [100, 211] on div "MMSI" at bounding box center [97, 215] width 13 height 8
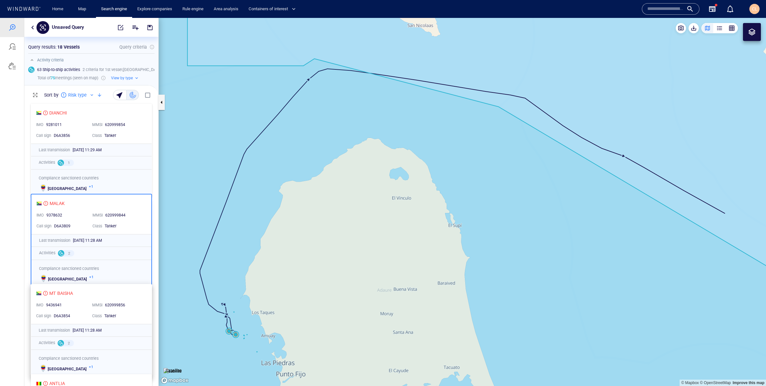
click at [86, 288] on div "MT BAISHA IMO 9436941 MMSI 620999856 Call sign D6A3854 Class Tanker" at bounding box center [91, 304] width 121 height 40
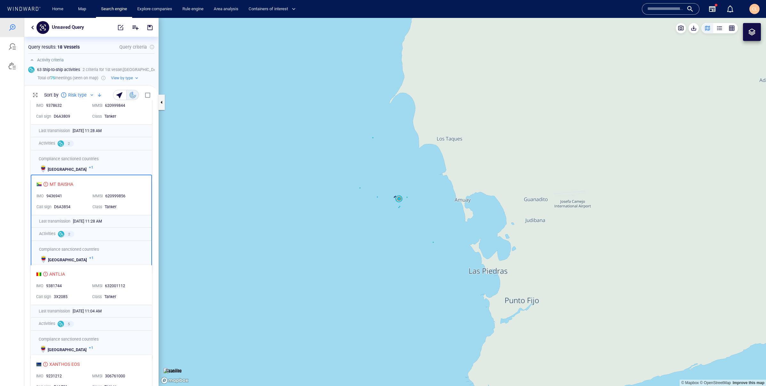
scroll to position [120, 0]
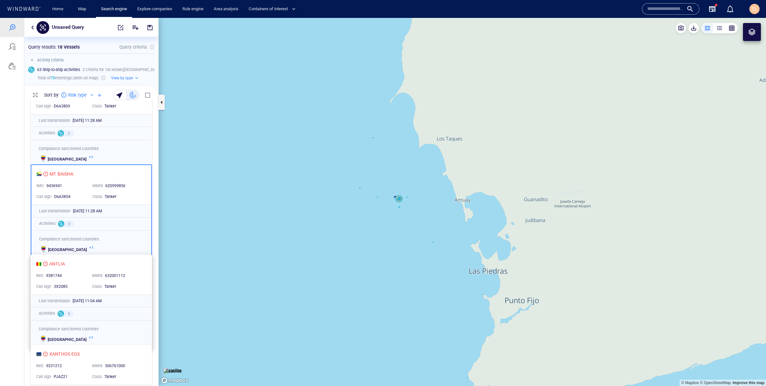
click at [82, 266] on div "ANTLIA" at bounding box center [88, 264] width 105 height 8
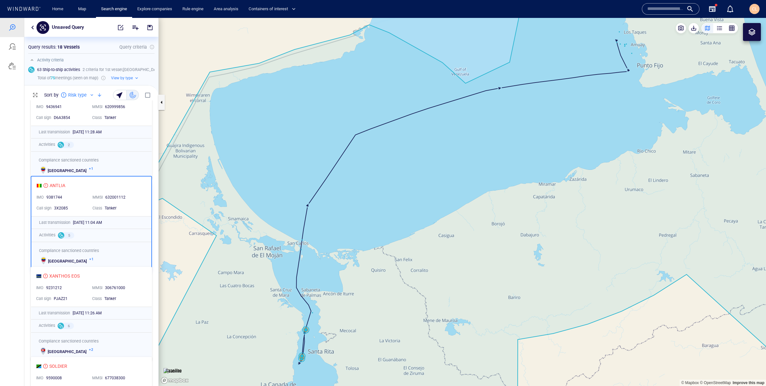
scroll to position [217, 0]
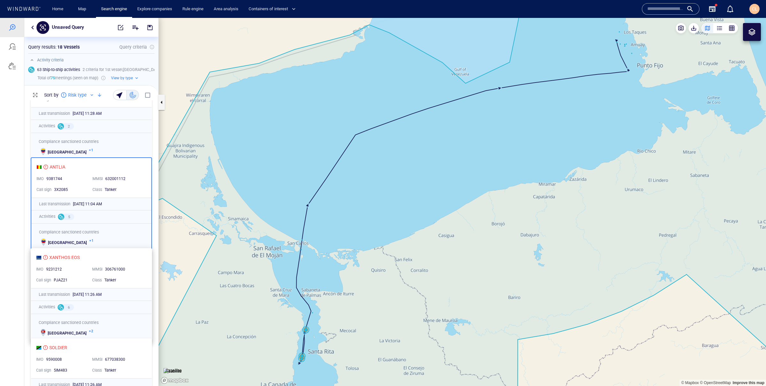
click at [87, 256] on div "XANTHOS EOS" at bounding box center [88, 258] width 105 height 8
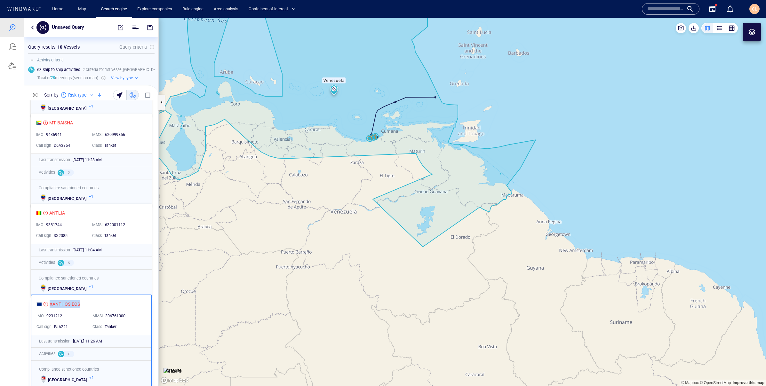
scroll to position [69, 0]
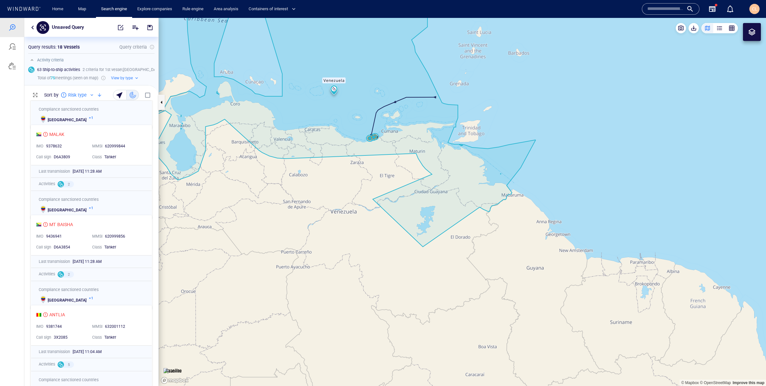
click at [565, 158] on canvas "Map" at bounding box center [462, 202] width 607 height 368
click at [500, 173] on canvas "Map" at bounding box center [462, 202] width 607 height 368
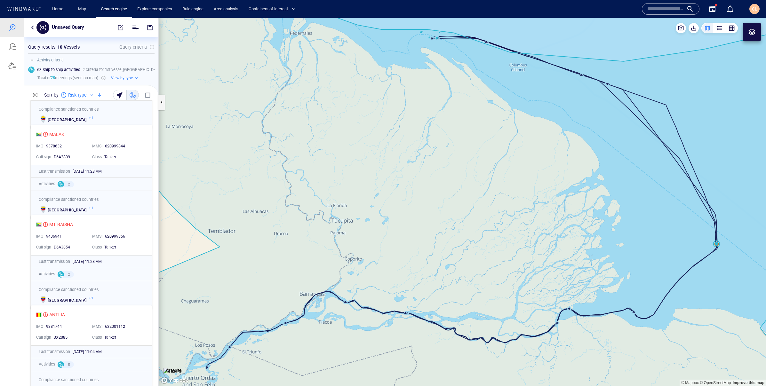
click at [716, 243] on canvas "Map" at bounding box center [462, 202] width 607 height 368
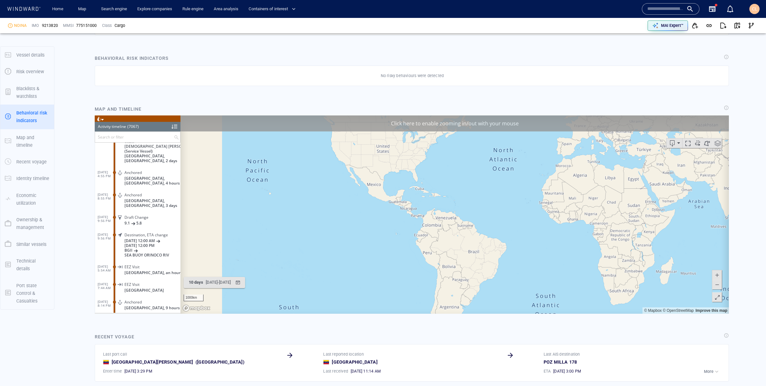
scroll to position [124193, 0]
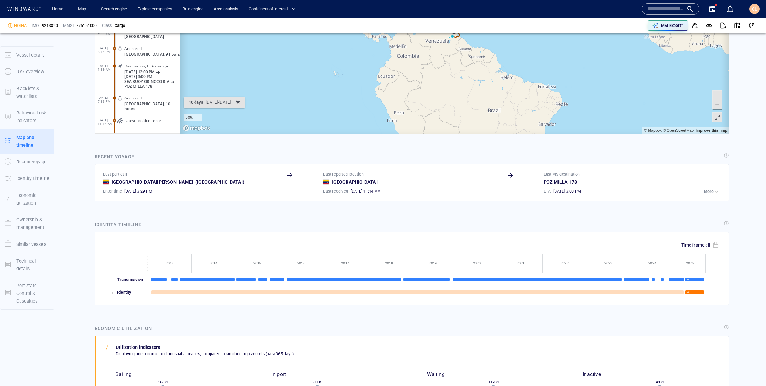
scroll to position [606, 0]
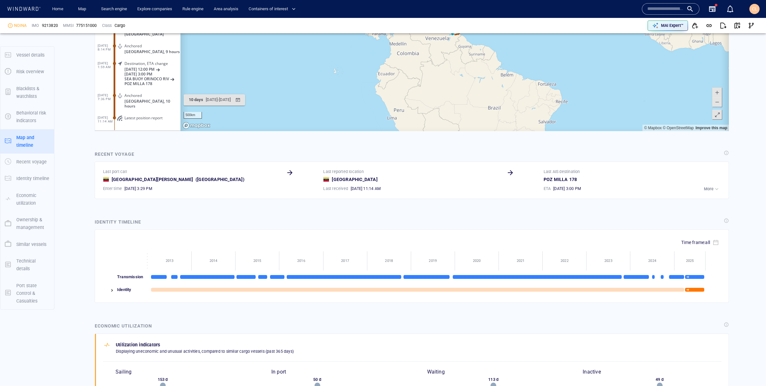
click at [113, 291] on img at bounding box center [111, 290] width 5 height 5
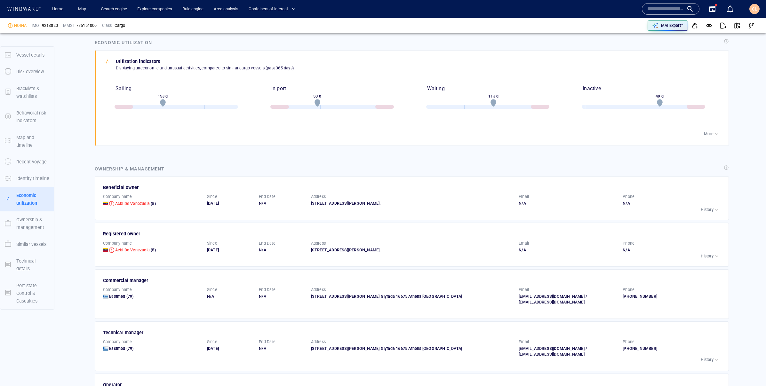
scroll to position [958, 0]
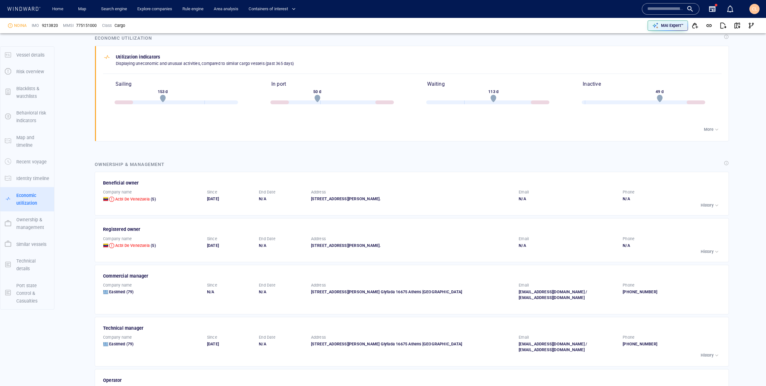
click at [711, 128] on p "More" at bounding box center [708, 130] width 10 height 6
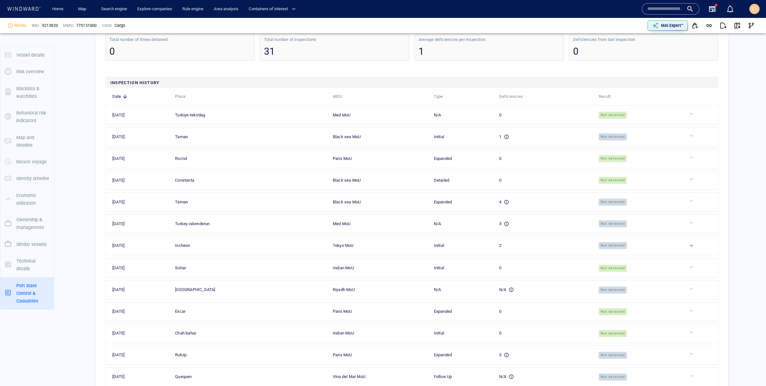
scroll to position [1731, 0]
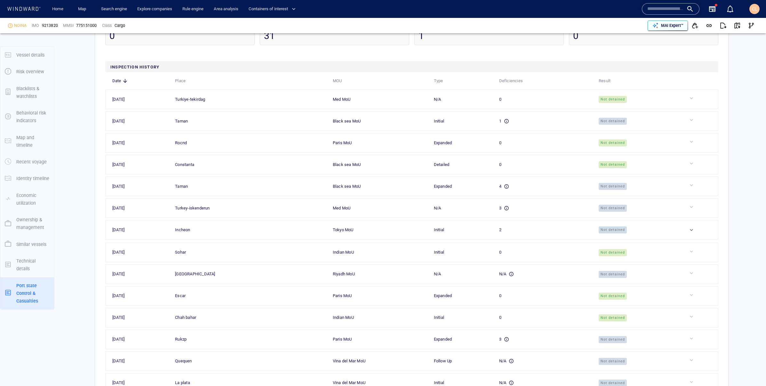
click at [676, 27] on p "MAI Expert™" at bounding box center [672, 26] width 22 height 6
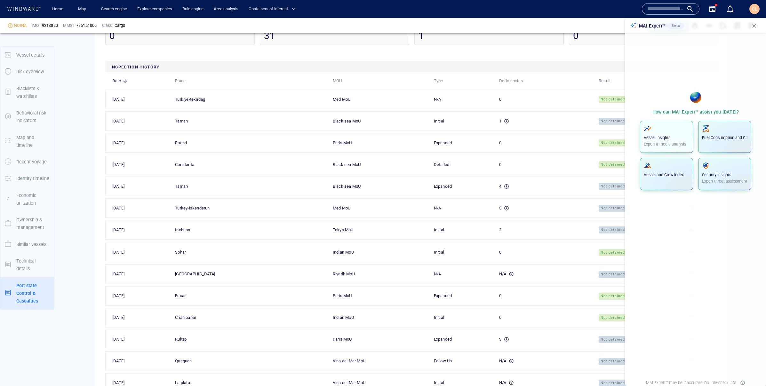
click at [657, 124] on button "Vessel insights Expert & media analysis" at bounding box center [666, 137] width 53 height 32
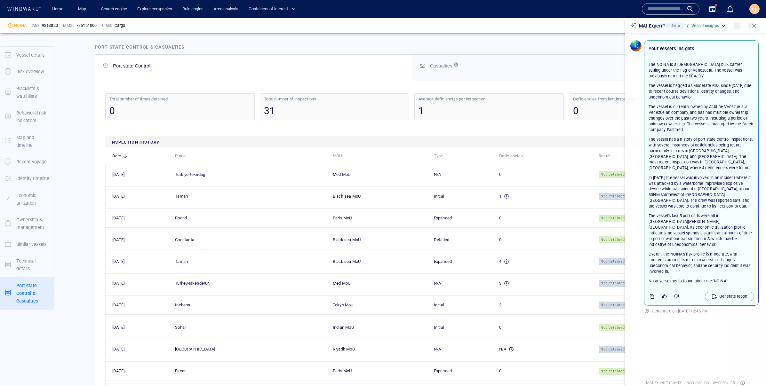
scroll to position [1638, 0]
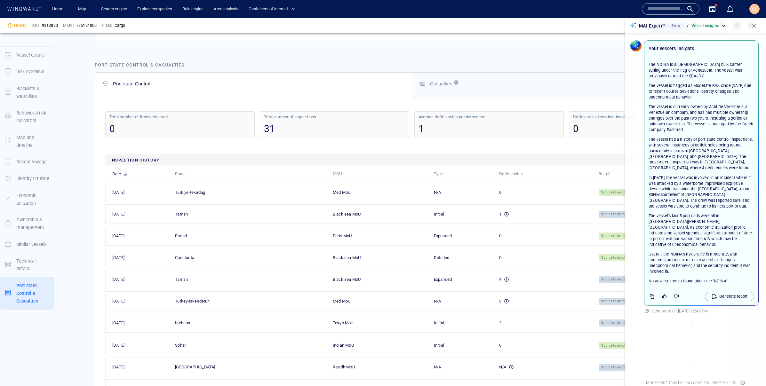
click at [754, 28] on span "button" at bounding box center [753, 26] width 6 height 6
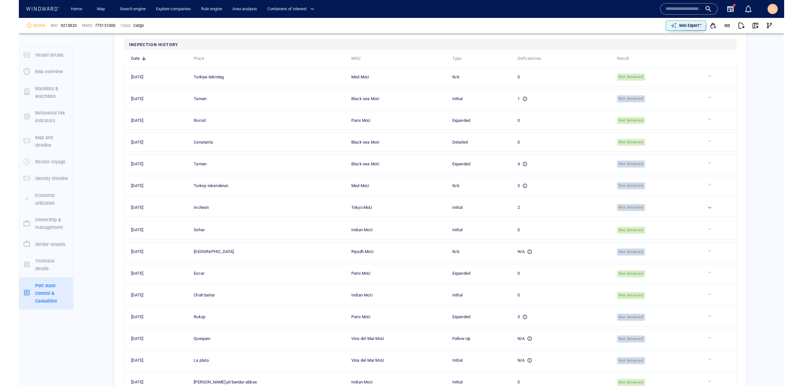
scroll to position [1695, 0]
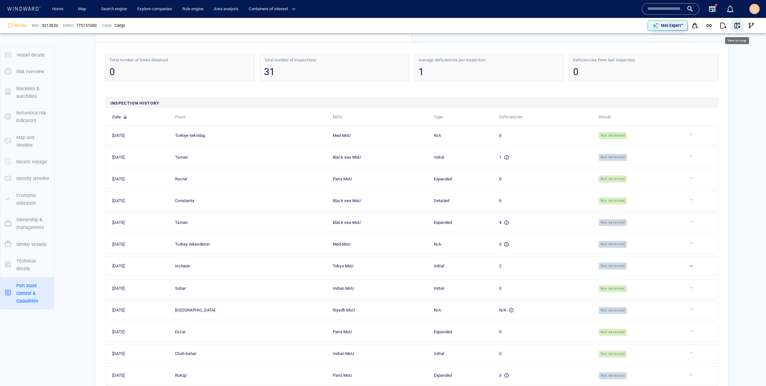
click at [735, 28] on span "button" at bounding box center [737, 25] width 6 height 6
click at [750, 23] on span "button" at bounding box center [751, 25] width 6 height 6
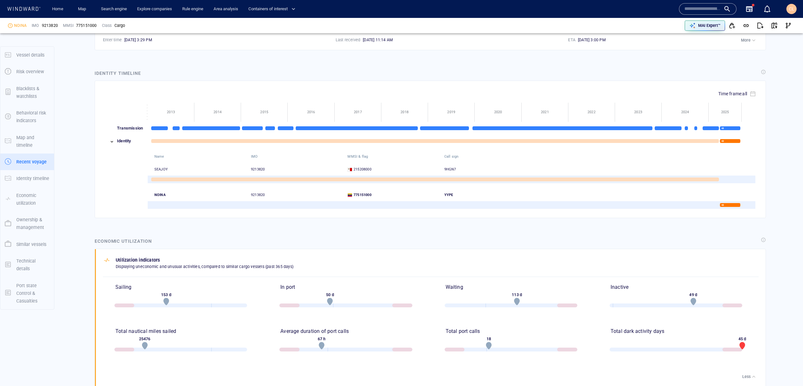
scroll to position [578, 0]
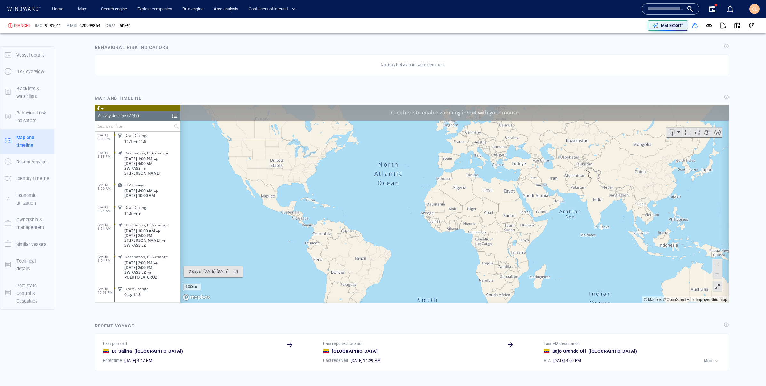
scroll to position [136079, 0]
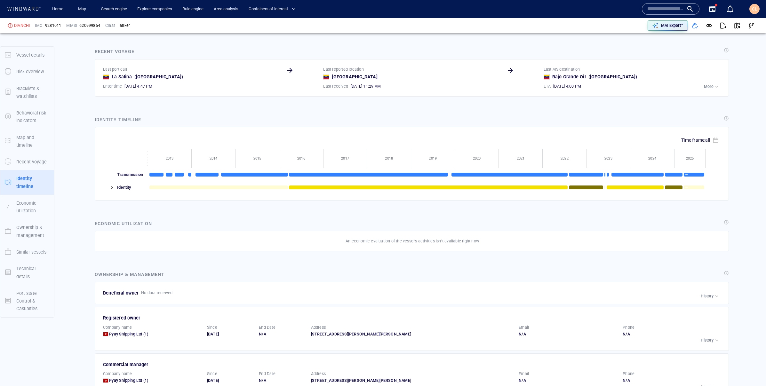
scroll to position [966, 0]
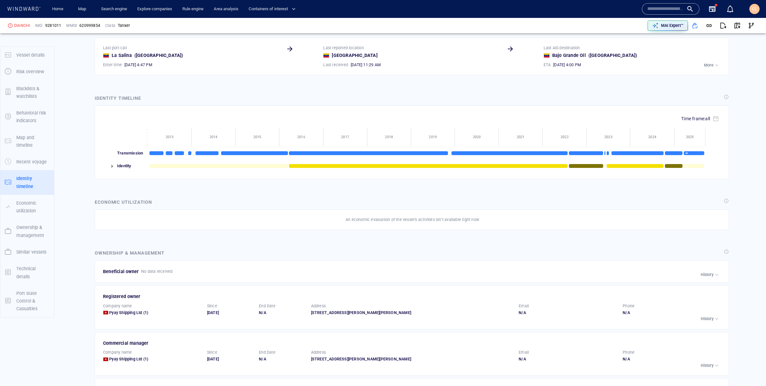
click at [111, 165] on div at bounding box center [109, 166] width 12 height 13
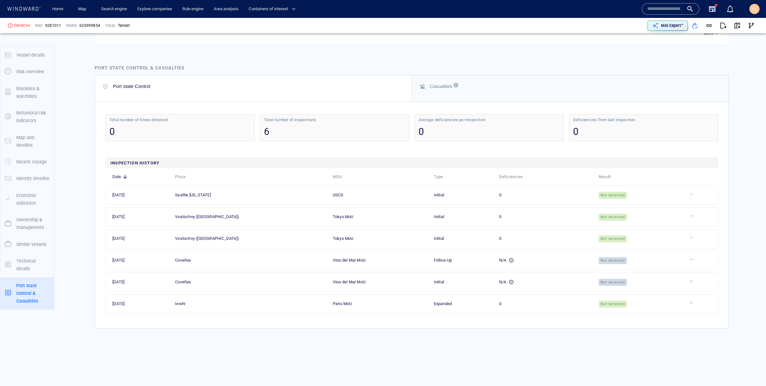
scroll to position [1818, 0]
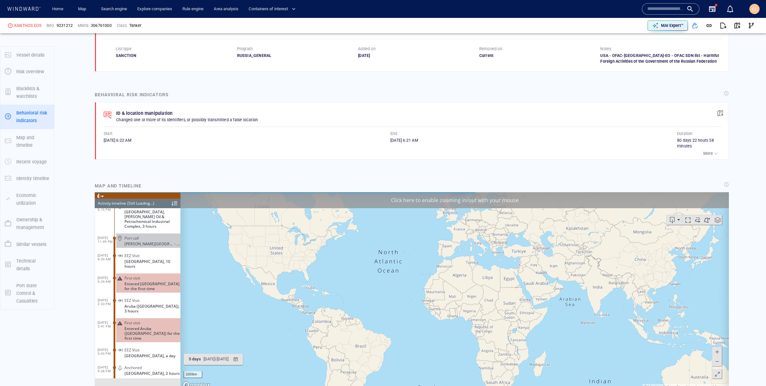
scroll to position [1550, 0]
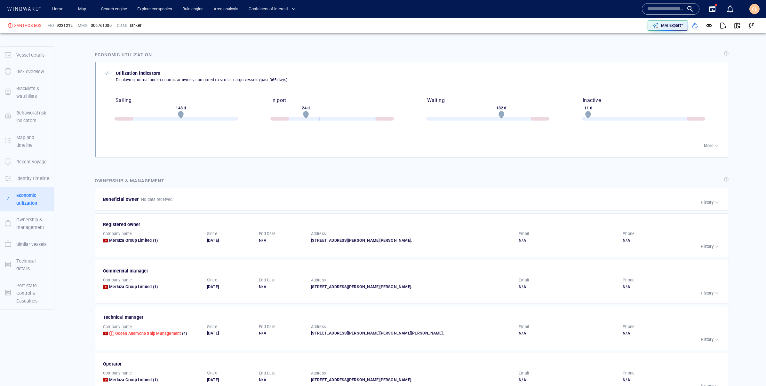
scroll to position [1177, 0]
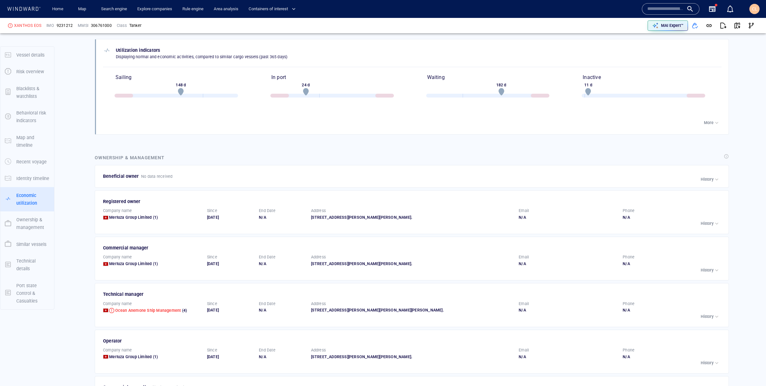
click at [714, 121] on button "More" at bounding box center [711, 122] width 19 height 9
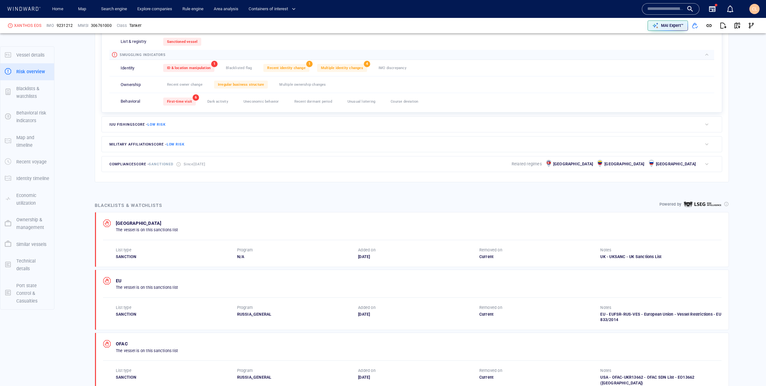
scroll to position [0, 0]
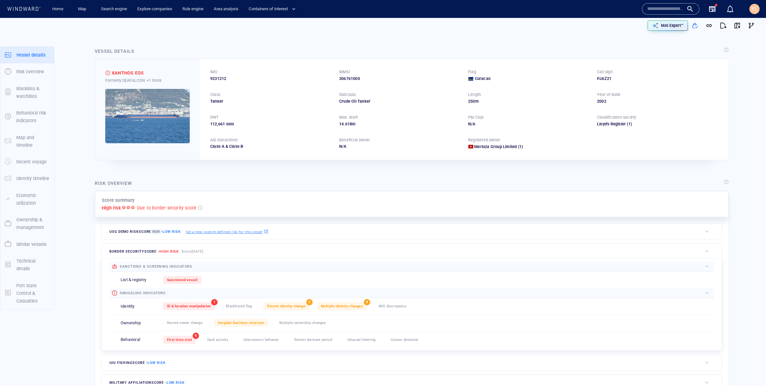
click at [672, 31] on div "MAI Expert™" at bounding box center [569, 26] width 376 height 14
click at [672, 28] on p "MAI Expert™" at bounding box center [672, 26] width 22 height 6
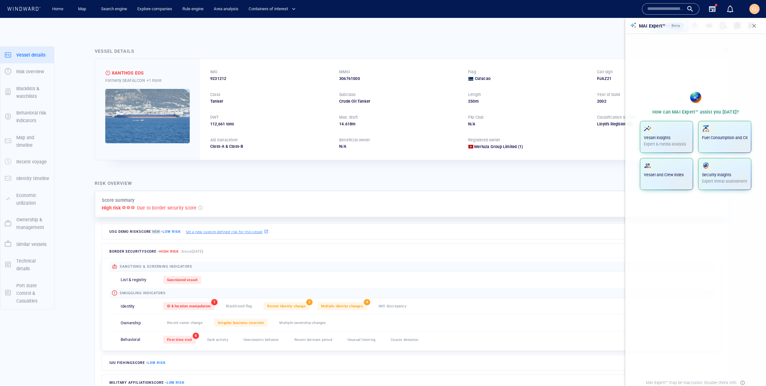
click at [752, 23] on span "button" at bounding box center [753, 26] width 6 height 6
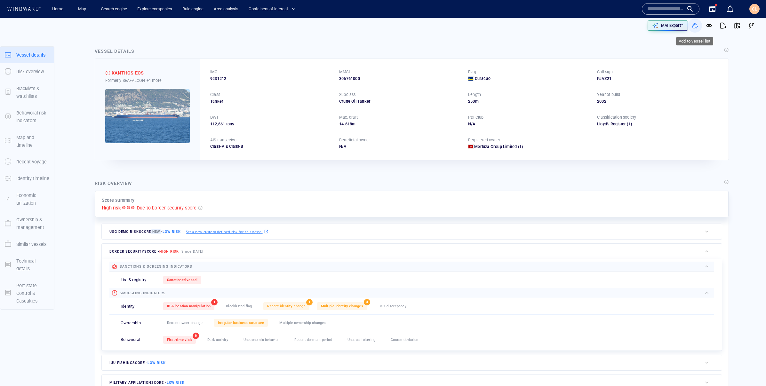
click at [692, 26] on span "button" at bounding box center [694, 25] width 6 height 6
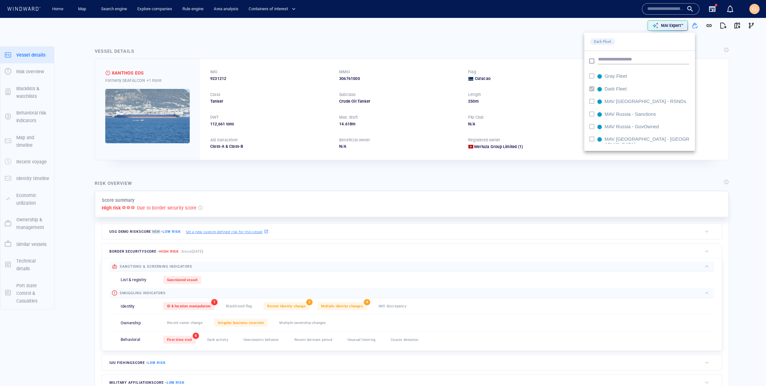
scroll to position [29, 0]
click at [562, 55] on div at bounding box center [383, 193] width 766 height 386
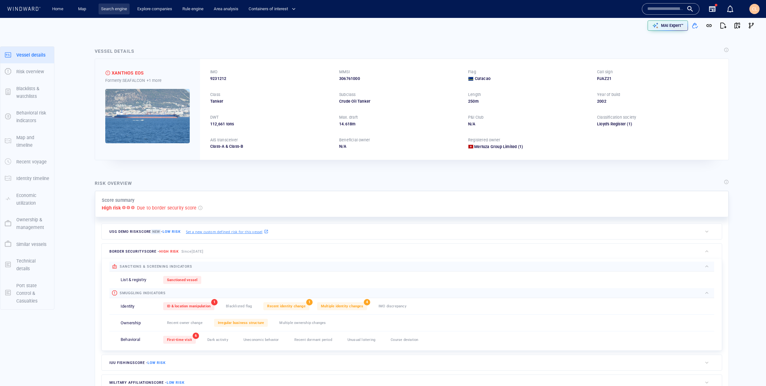
click at [108, 12] on link "Search engine" at bounding box center [113, 9] width 31 height 11
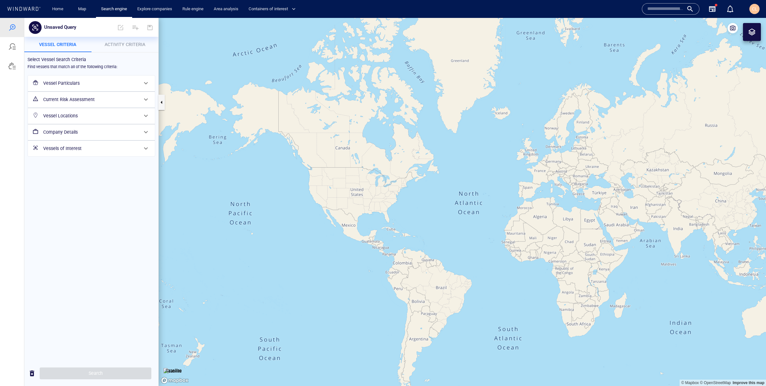
click at [117, 46] on span "Activity Criteria" at bounding box center [125, 44] width 41 height 5
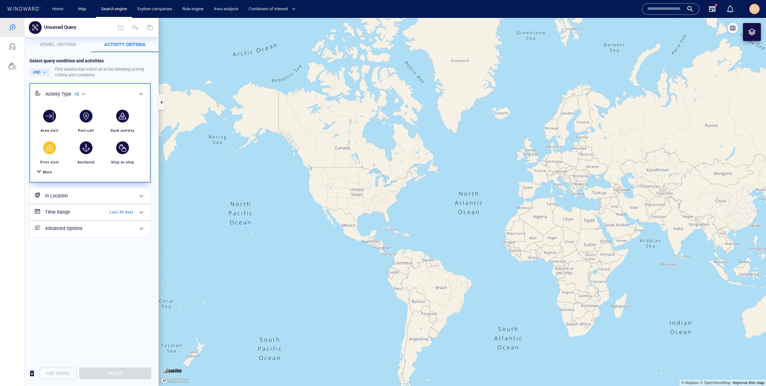
click at [43, 167] on div "First visit" at bounding box center [50, 162] width 24 height 11
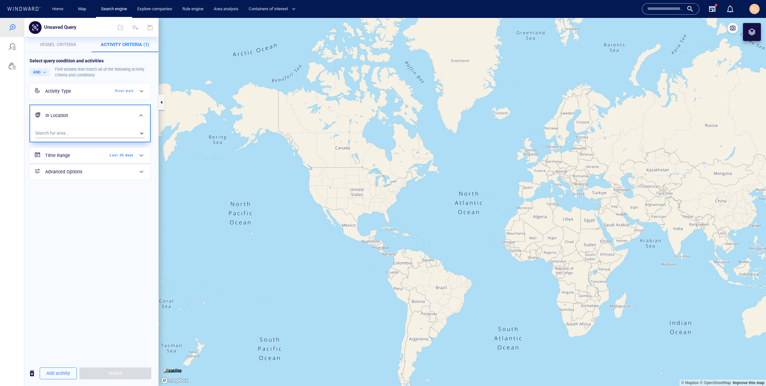
click at [106, 93] on div "First visit" at bounding box center [115, 91] width 37 height 6
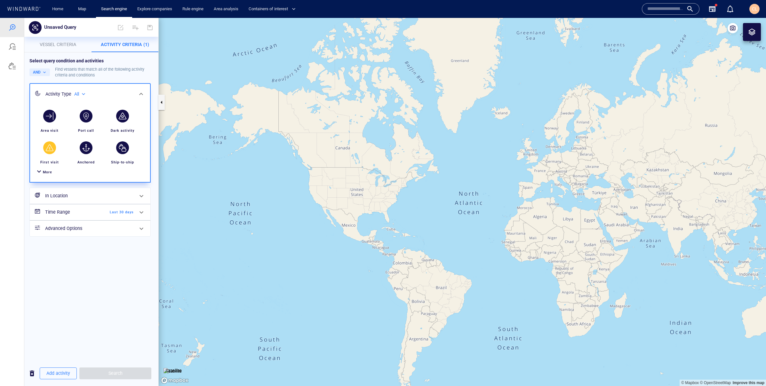
click at [45, 174] on div "More" at bounding box center [47, 172] width 9 height 6
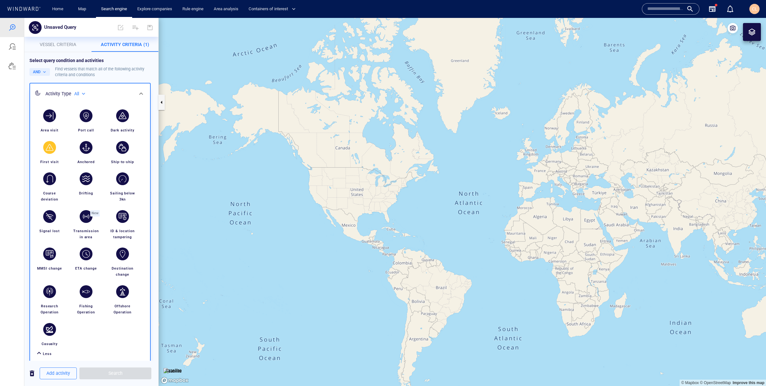
click at [49, 153] on div "button" at bounding box center [49, 147] width 13 height 13
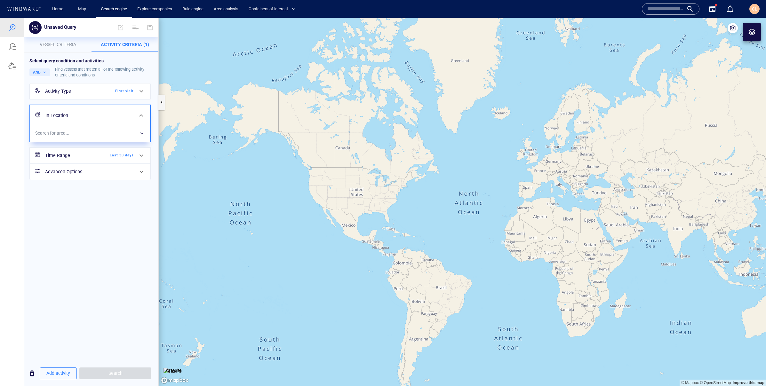
click at [71, 54] on div "Select query condition and activities AND Find vessels that match all of the fo…" at bounding box center [91, 120] width 134 height 136
click at [66, 47] on p "Vessel criteria" at bounding box center [57, 45] width 59 height 8
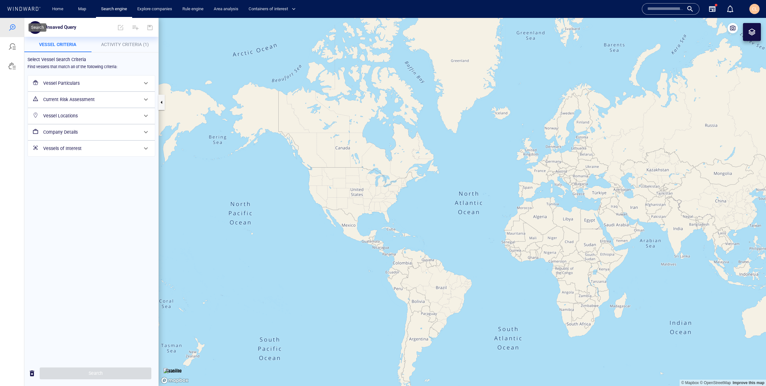
click at [12, 33] on div at bounding box center [12, 27] width 24 height 19
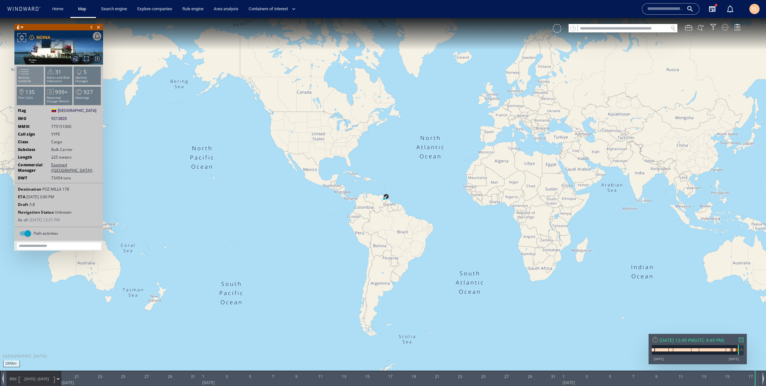
click at [25, 76] on span at bounding box center [20, 71] width 10 height 9
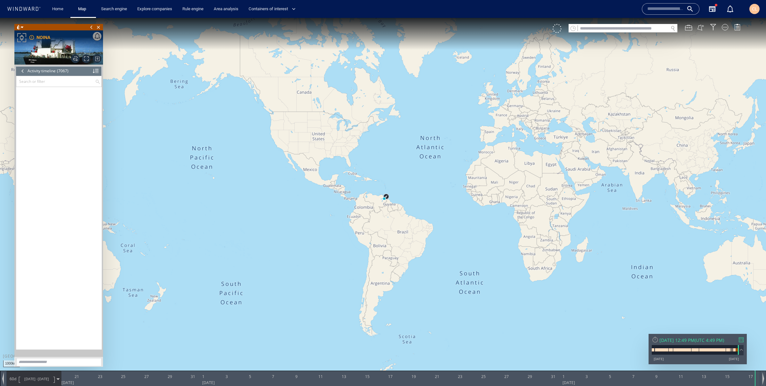
scroll to position [124027, 0]
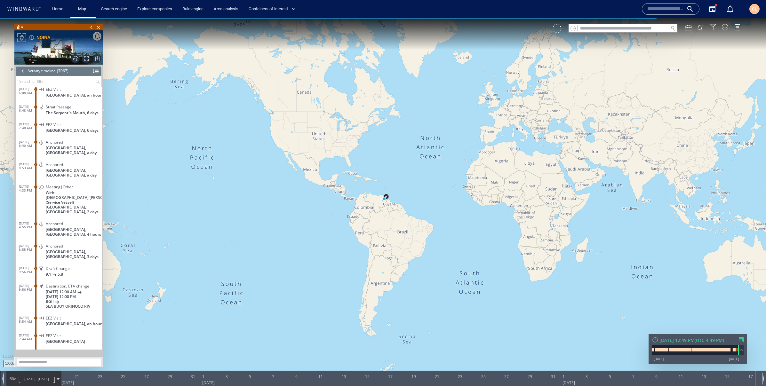
click at [24, 74] on div at bounding box center [22, 71] width 7 height 10
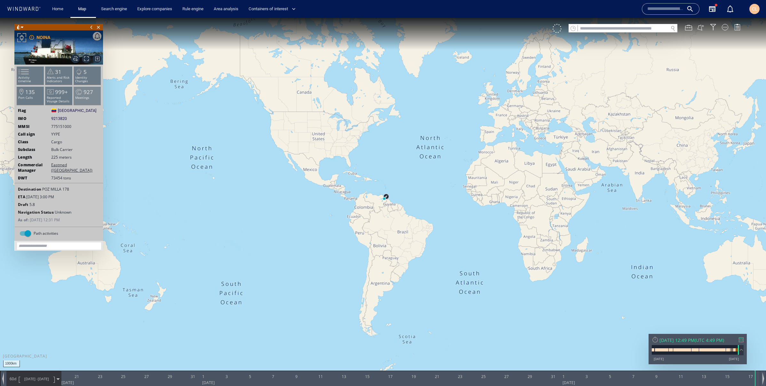
click at [79, 91] on span at bounding box center [79, 92] width 10 height 9
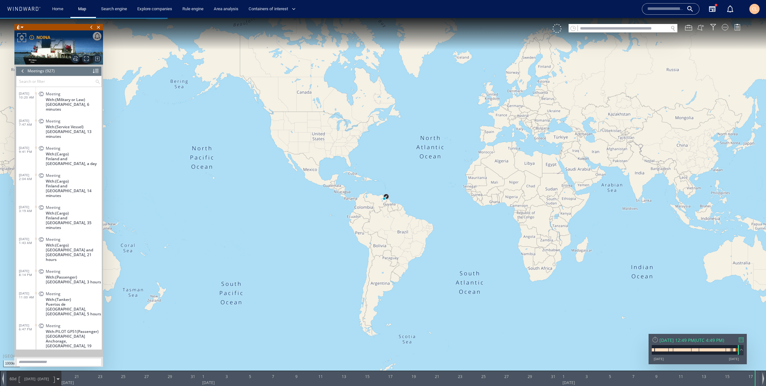
click at [94, 74] on div at bounding box center [96, 71] width 6 height 10
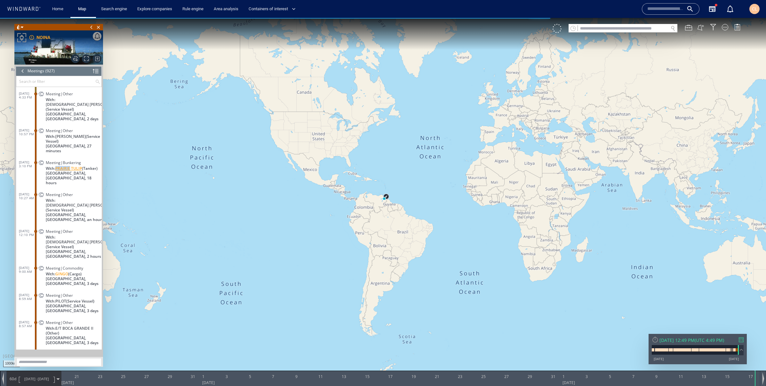
click at [63, 166] on span "PRAIRIE TULIP" at bounding box center [68, 168] width 27 height 5
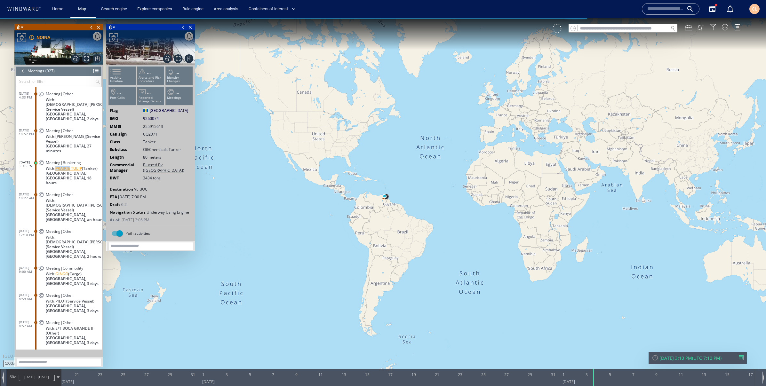
scroll to position [35, 0]
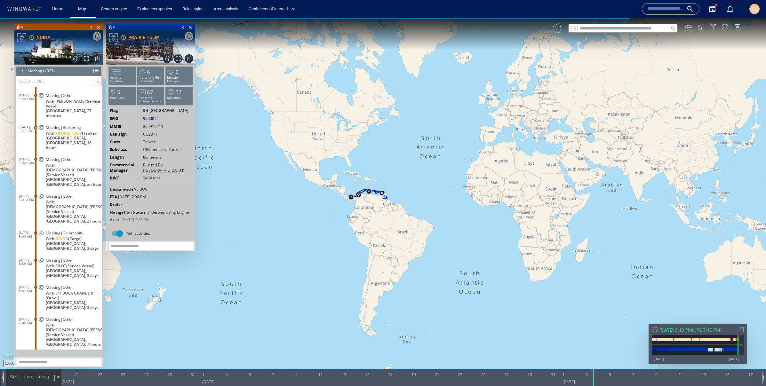
click at [29, 378] on span "7/19/25 -" at bounding box center [30, 376] width 13 height 5
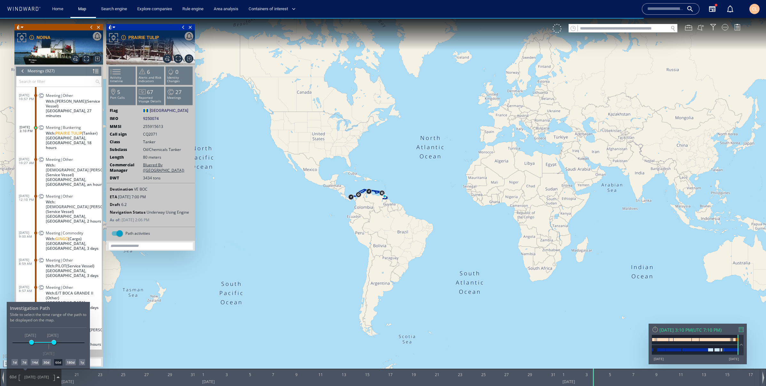
click at [34, 361] on div "14d" at bounding box center [35, 362] width 8 height 6
click at [413, 187] on div at bounding box center [383, 202] width 766 height 368
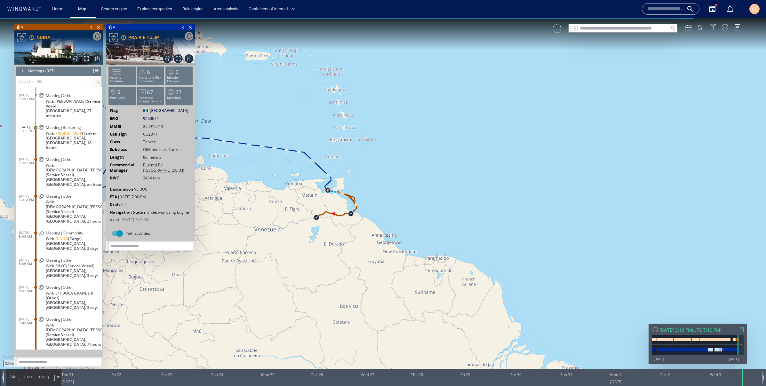
drag, startPoint x: 351, startPoint y: 191, endPoint x: 392, endPoint y: 180, distance: 42.7
click at [392, 180] on canvas "Map" at bounding box center [383, 199] width 766 height 362
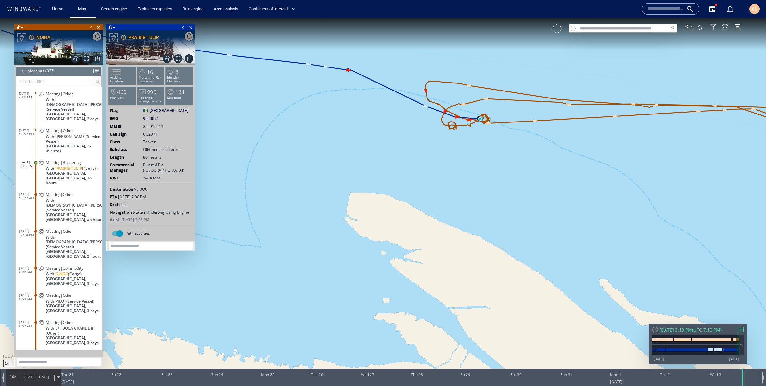
drag, startPoint x: 481, startPoint y: 124, endPoint x: 336, endPoint y: 200, distance: 163.1
click at [336, 200] on canvas "Map" at bounding box center [383, 199] width 766 height 362
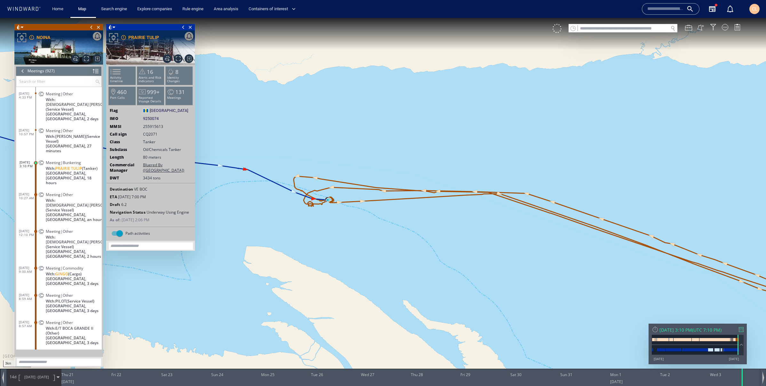
click at [743, 3] on div "Name N/A IMO MMSI Call sign N/A Class N/A No positional data 0 CL" at bounding box center [702, 9] width 122 height 18
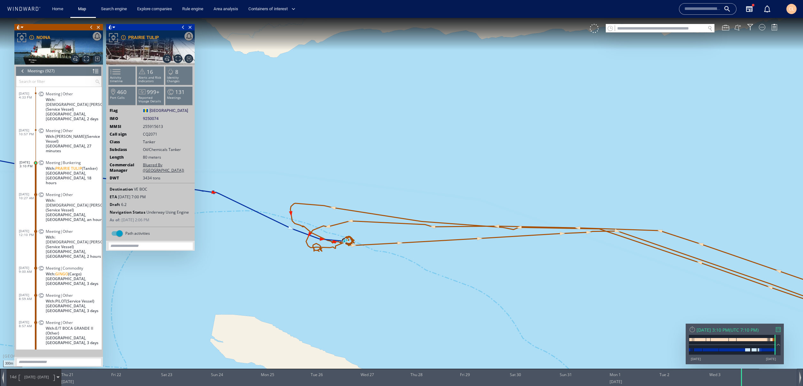
drag, startPoint x: 341, startPoint y: 266, endPoint x: 391, endPoint y: 164, distance: 114.1
click at [391, 164] on canvas "Map" at bounding box center [401, 199] width 803 height 362
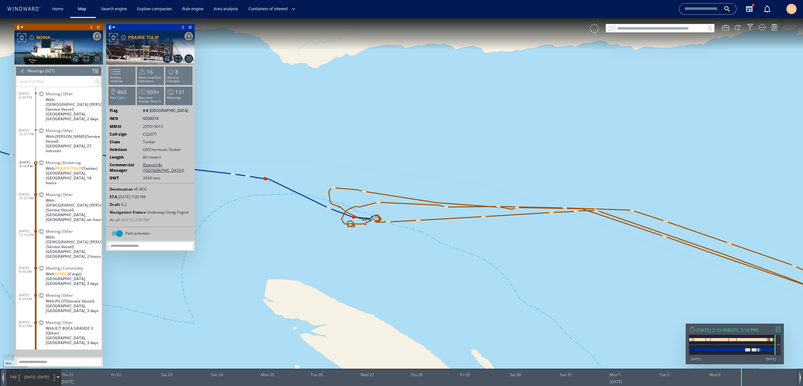
click at [34, 379] on span "8/20/25 -" at bounding box center [30, 376] width 13 height 5
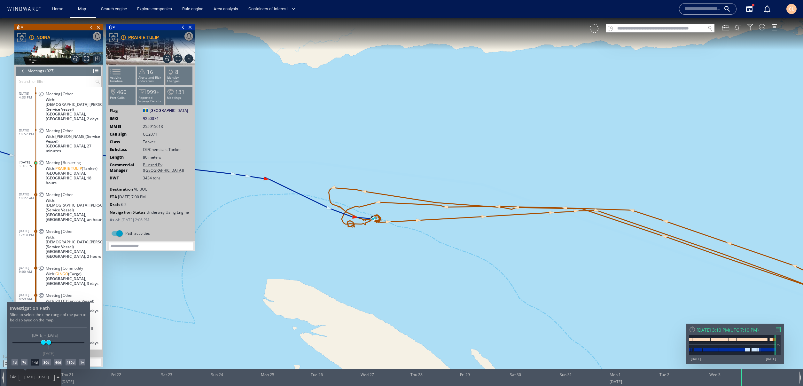
click at [16, 362] on div "1d" at bounding box center [15, 362] width 6 height 6
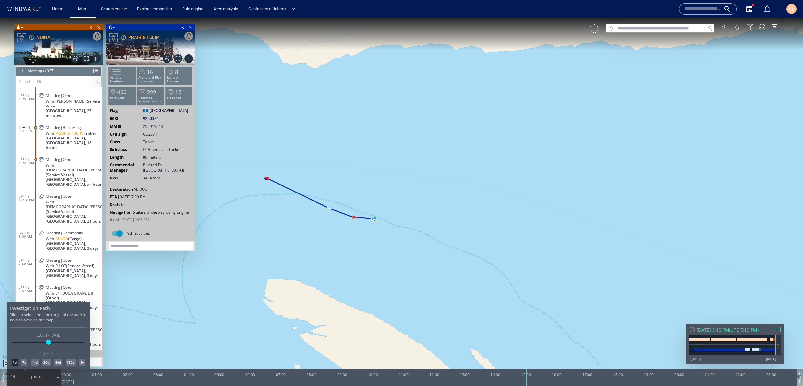
click at [24, 362] on div "7d" at bounding box center [24, 362] width 6 height 6
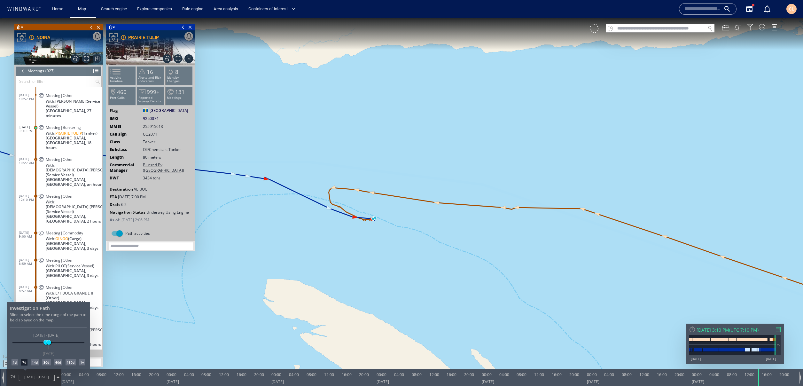
click at [380, 228] on div at bounding box center [401, 202] width 803 height 368
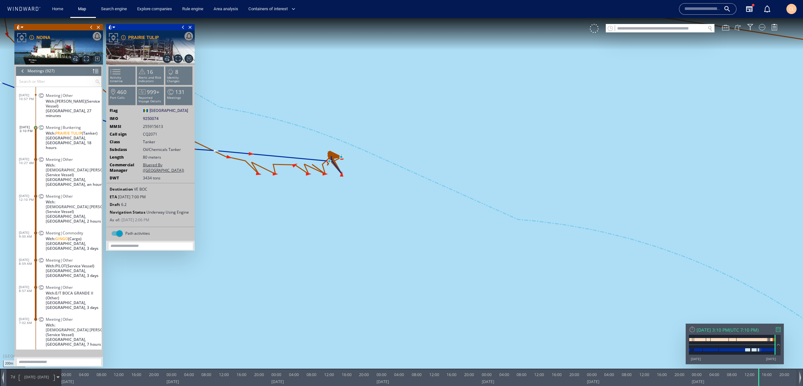
drag, startPoint x: 345, startPoint y: 179, endPoint x: 368, endPoint y: 222, distance: 49.2
click at [369, 222] on canvas "Map" at bounding box center [401, 199] width 803 height 362
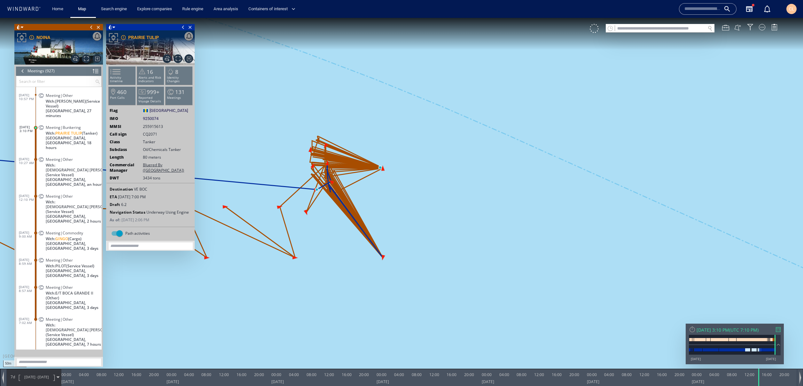
click at [28, 382] on span "8/27/25 - 9/3/25" at bounding box center [36, 377] width 32 height 16
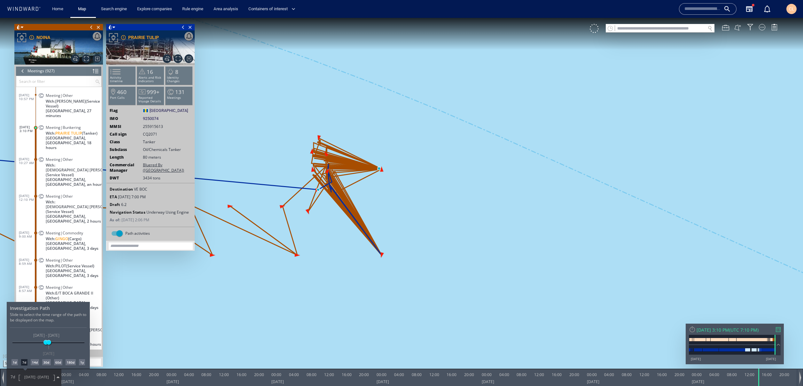
click at [13, 364] on div "1d" at bounding box center [15, 362] width 6 height 6
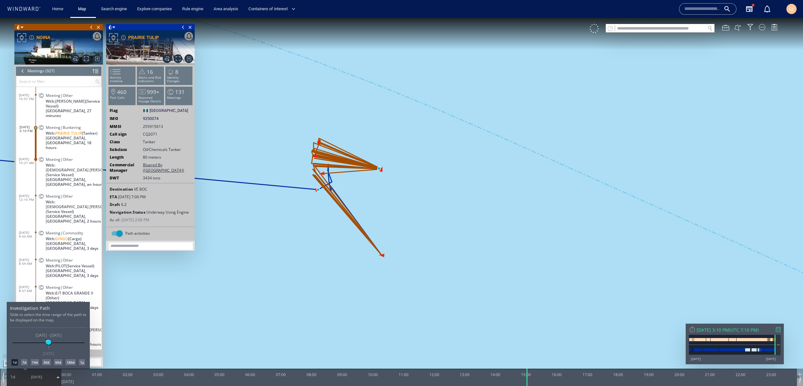
drag, startPoint x: 436, startPoint y: 182, endPoint x: 459, endPoint y: 189, distance: 24.0
click at [459, 189] on div at bounding box center [401, 202] width 803 height 368
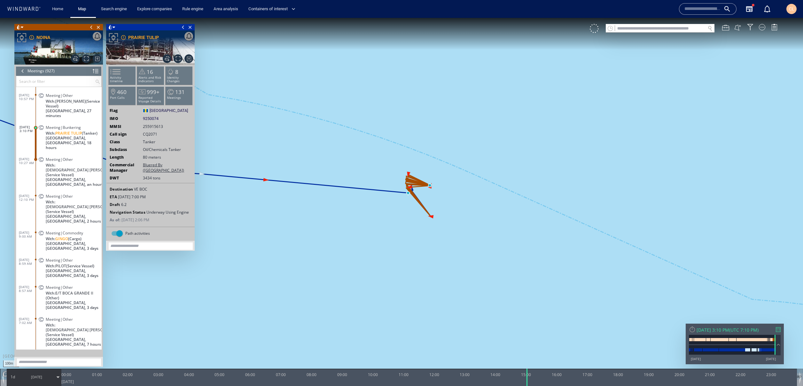
drag, startPoint x: 467, startPoint y: 206, endPoint x: 496, endPoint y: 220, distance: 32.2
click at [495, 220] on canvas "Map" at bounding box center [401, 199] width 803 height 362
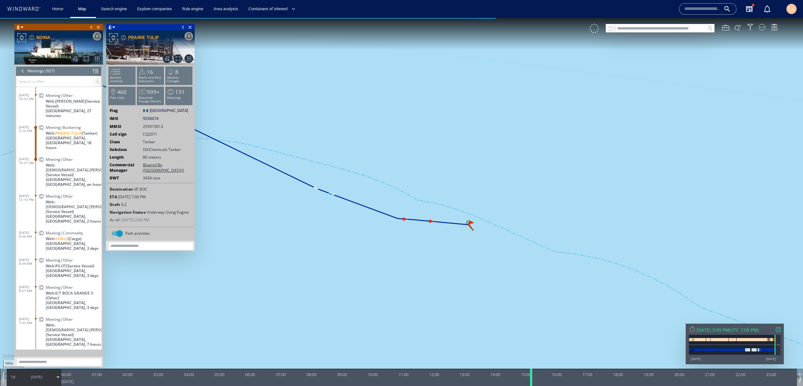
scroll to position [18, 0]
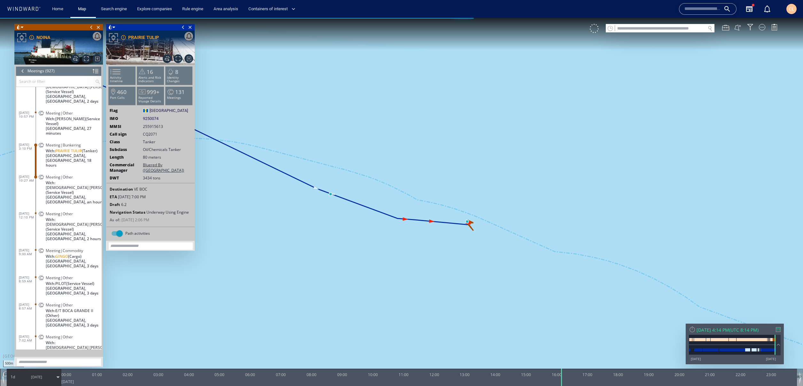
drag, startPoint x: 526, startPoint y: 373, endPoint x: 560, endPoint y: 373, distance: 33.9
click at [563, 375] on div at bounding box center [562, 377] width 6 height 17
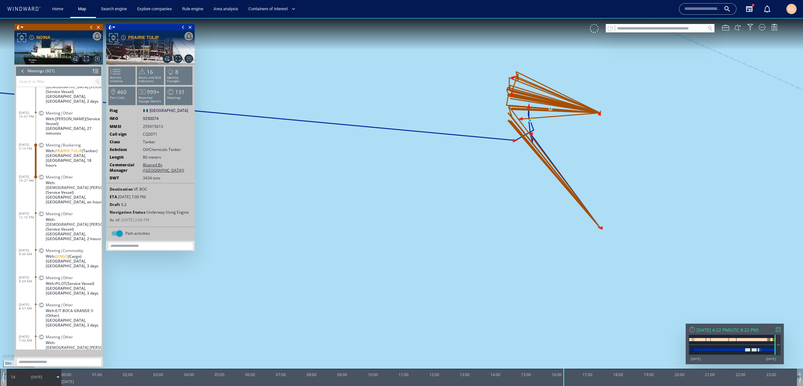
drag, startPoint x: 501, startPoint y: 210, endPoint x: 457, endPoint y: 248, distance: 57.6
click at [457, 248] on canvas "Map" at bounding box center [401, 199] width 803 height 362
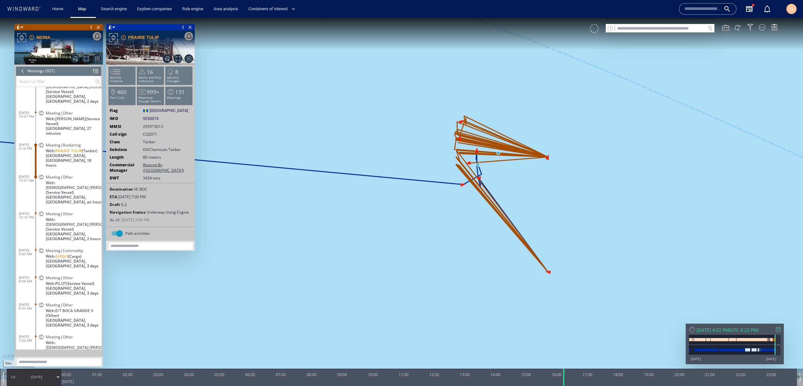
click at [42, 382] on span "9/3/25" at bounding box center [36, 377] width 32 height 16
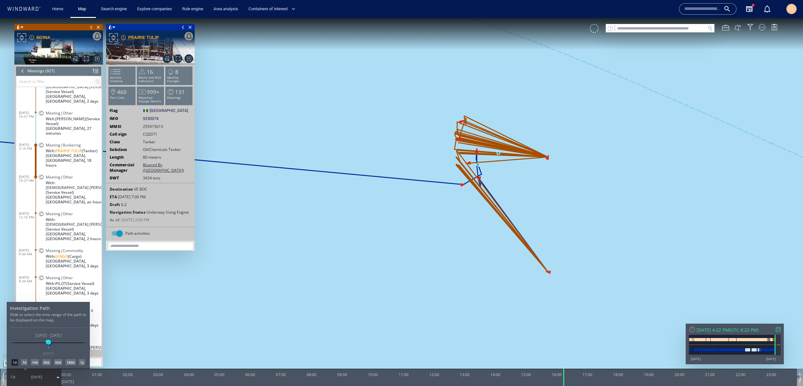
click at [35, 364] on div "14d" at bounding box center [35, 362] width 8 height 6
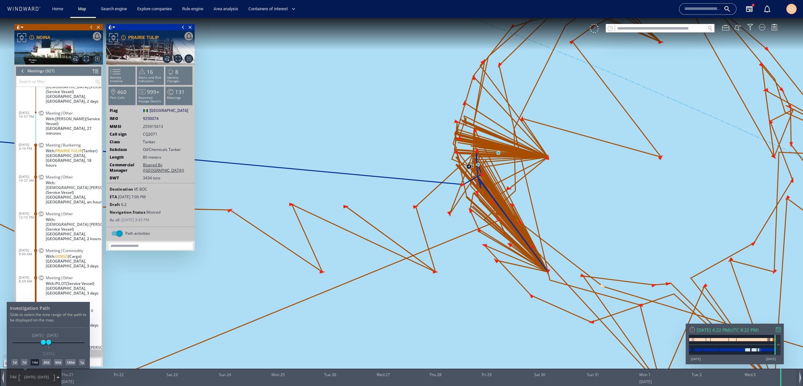
click at [429, 127] on div at bounding box center [401, 202] width 803 height 368
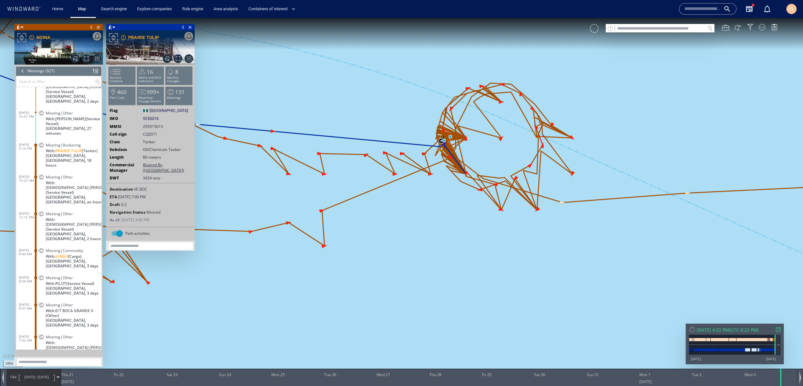
drag, startPoint x: 415, startPoint y: 121, endPoint x: 412, endPoint y: 147, distance: 26.4
click at [412, 147] on canvas "Map" at bounding box center [401, 199] width 803 height 362
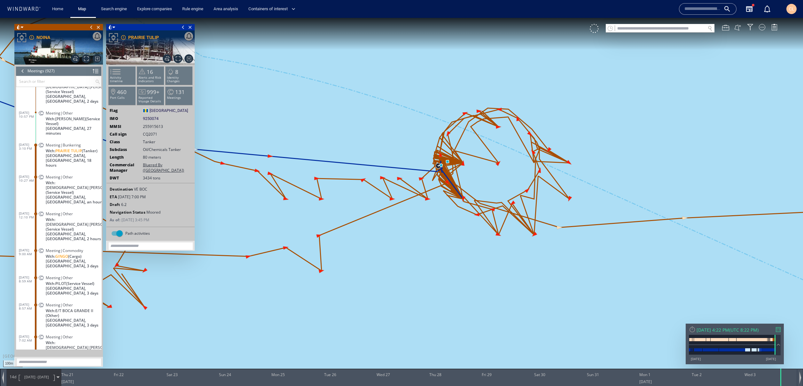
click at [39, 378] on span "9/3/25" at bounding box center [43, 376] width 11 height 5
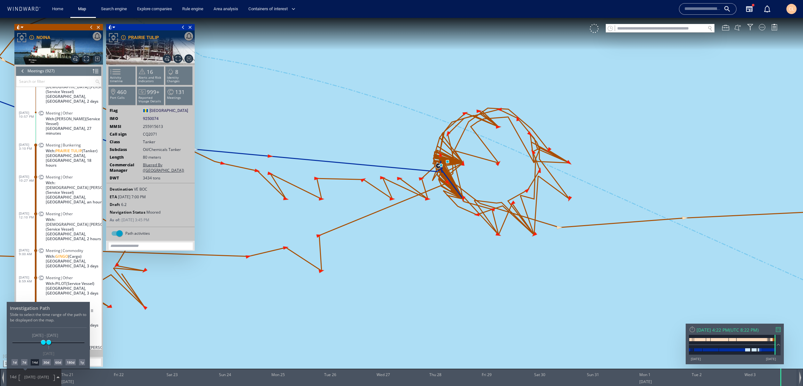
click at [18, 362] on div "1d 7d 14d 30d 60d 180d 1y" at bounding box center [48, 362] width 77 height 6
click at [15, 363] on div "1d" at bounding box center [15, 362] width 6 height 6
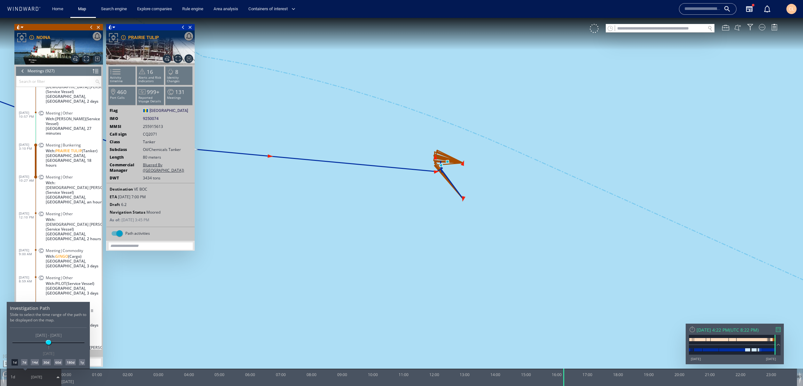
click at [384, 201] on div at bounding box center [401, 202] width 803 height 368
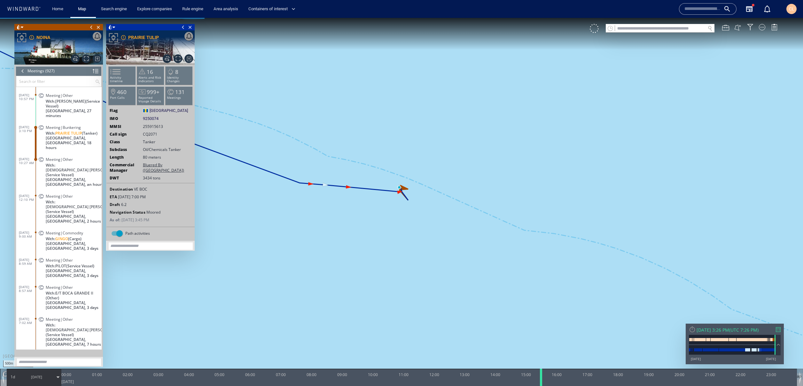
scroll to position [18, 0]
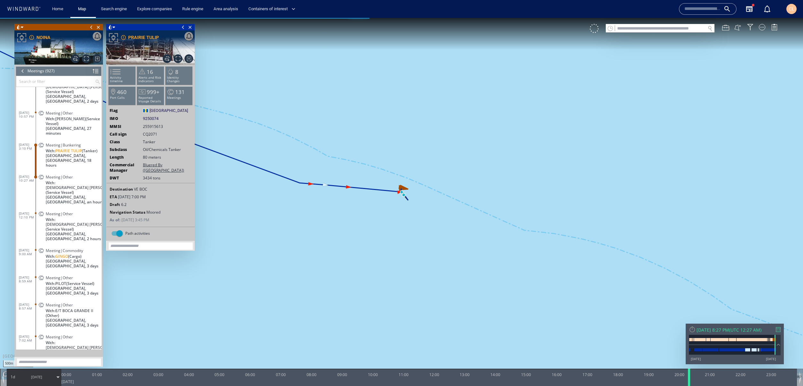
drag, startPoint x: 564, startPoint y: 380, endPoint x: 695, endPoint y: 375, distance: 130.6
click at [690, 375] on div at bounding box center [690, 377] width 6 height 17
drag, startPoint x: 702, startPoint y: 375, endPoint x: 716, endPoint y: 377, distance: 14.5
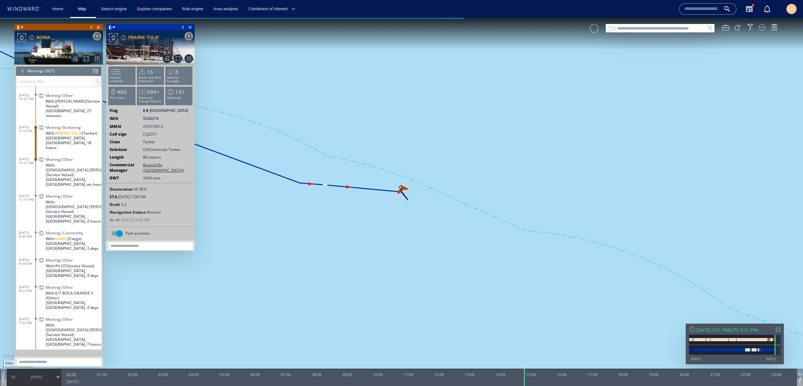
scroll to position [18, 0]
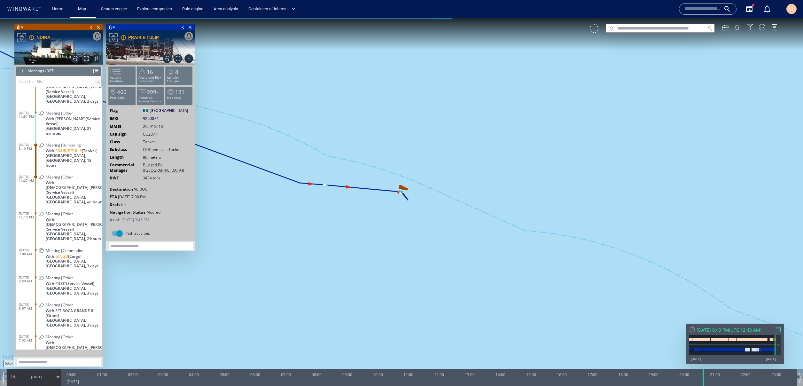
drag, startPoint x: 432, startPoint y: 375, endPoint x: 703, endPoint y: 398, distance: 272.7
click at [703, 386] on html "500m © Mapbox © OpenStreetMap Improve this map 0 0 23:00 Wednesday 3 September …" at bounding box center [401, 202] width 803 height 368
click at [33, 378] on span "9/3/25" at bounding box center [36, 376] width 11 height 5
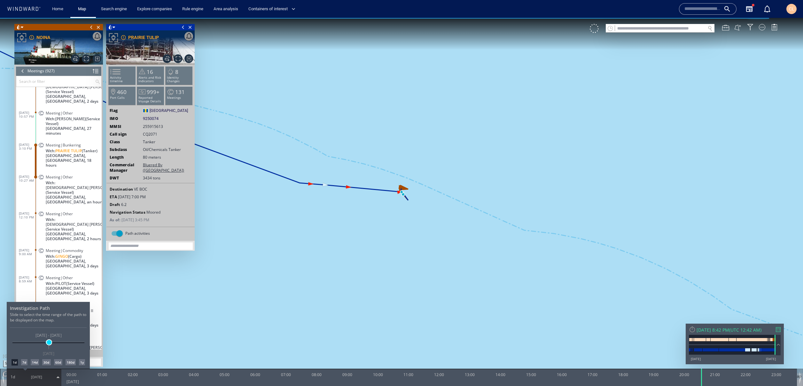
click at [50, 342] on span at bounding box center [49, 342] width 5 height 5
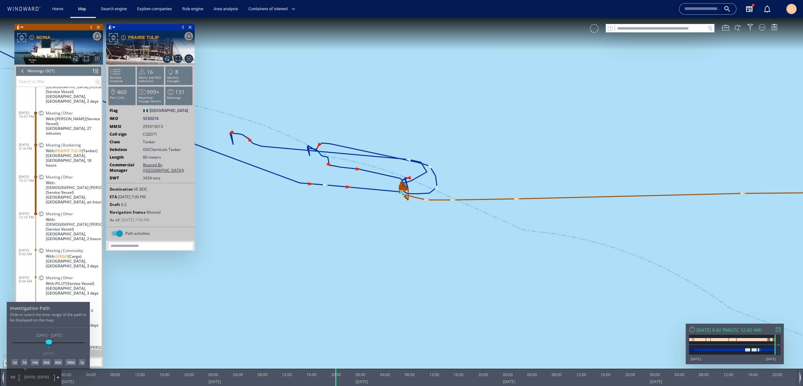
click at [407, 279] on div at bounding box center [401, 202] width 803 height 368
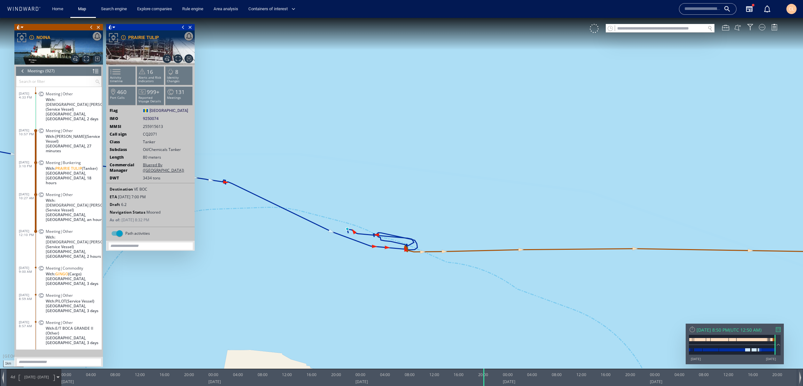
drag, startPoint x: 336, startPoint y: 376, endPoint x: 372, endPoint y: 312, distance: 73.4
click at [477, 18] on div "1km © Mapbox © OpenStreetMap Improve this map 0 0 00:00 Wednesday 3 September 2…" at bounding box center [401, 18] width 803 height 0
click at [184, 103] on li "131 Meetings" at bounding box center [179, 95] width 27 height 19
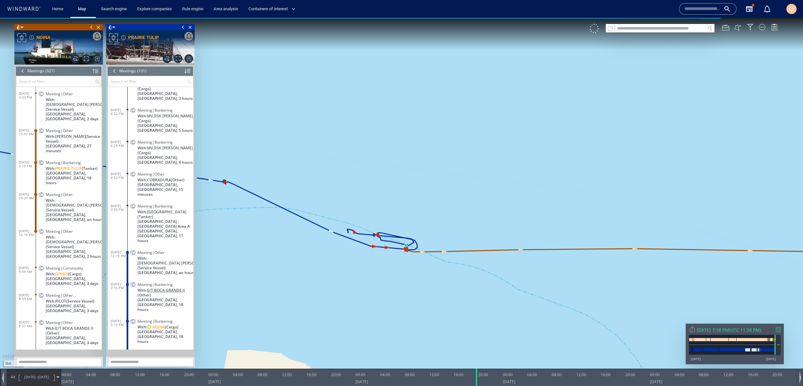
scroll to position [1974, 0]
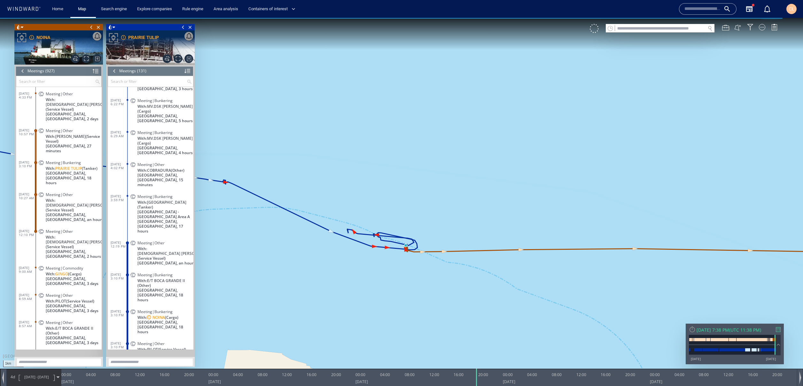
click at [29, 378] on span "9/2/25 -" at bounding box center [30, 376] width 13 height 5
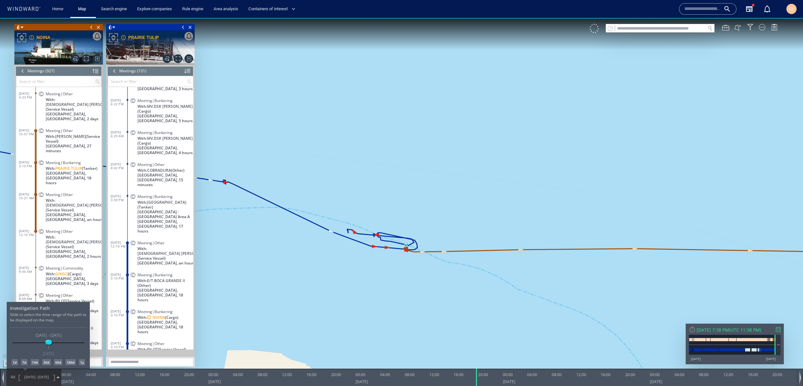
click at [14, 363] on div "1d" at bounding box center [15, 362] width 6 height 6
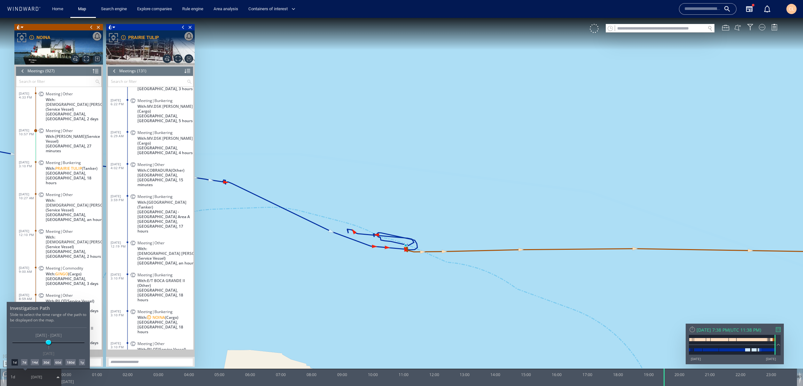
scroll to position [2181, 0]
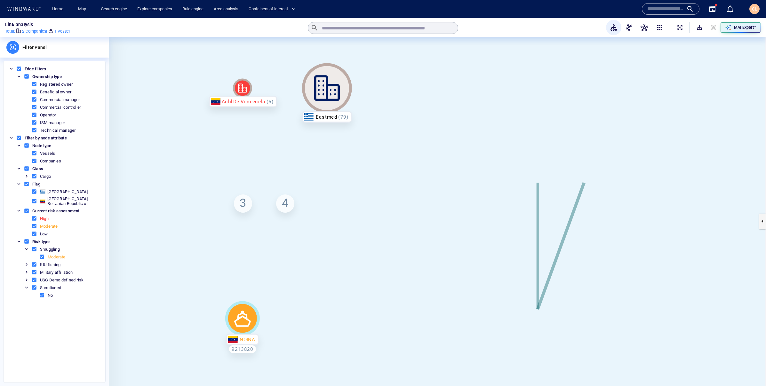
drag, startPoint x: 472, startPoint y: 133, endPoint x: 426, endPoint y: 117, distance: 49.2
click at [425, 117] on canvas at bounding box center [437, 221] width 657 height 368
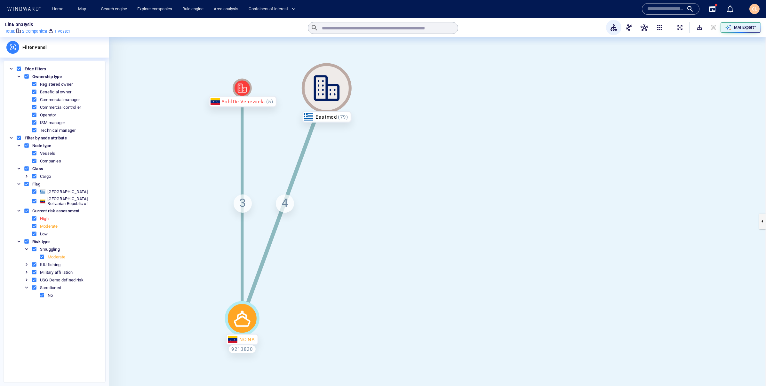
click at [247, 101] on div "Acbl De Venezuela" at bounding box center [242, 102] width 68 height 12
click at [248, 101] on div "Acbl De Venezuela" at bounding box center [242, 102] width 68 height 12
click at [249, 102] on div "Acbl De Venezuela" at bounding box center [242, 102] width 68 height 12
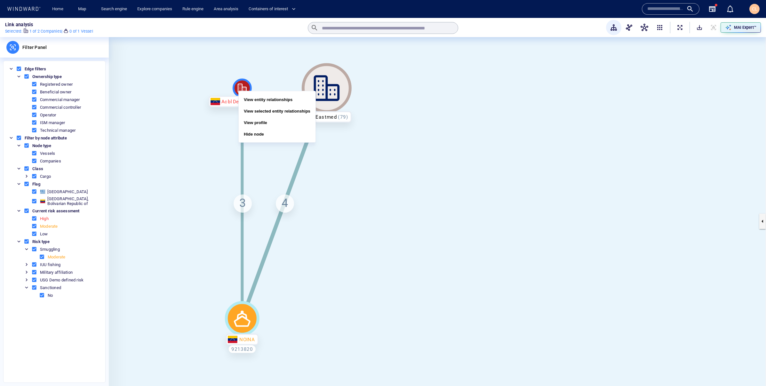
click at [266, 102] on button "View entity relationships" at bounding box center [277, 100] width 77 height 12
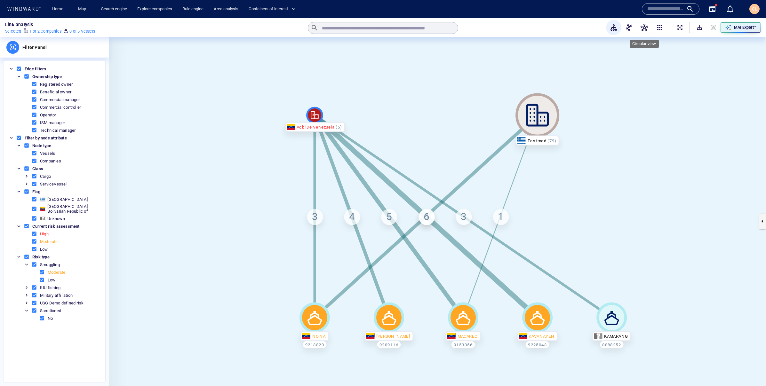
click at [644, 26] on span "button" at bounding box center [644, 28] width 8 height 8
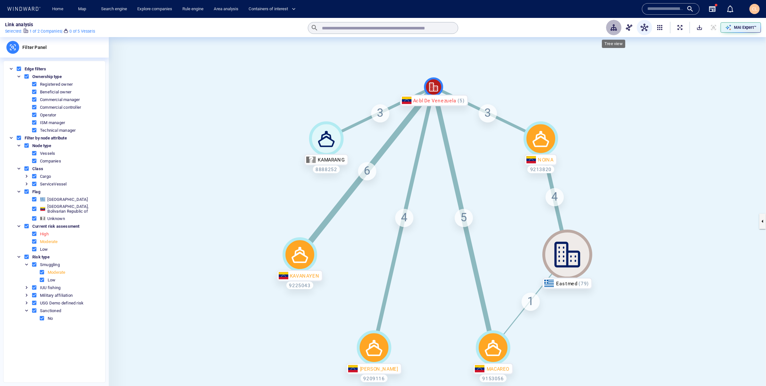
click at [616, 31] on button "button" at bounding box center [613, 27] width 15 height 15
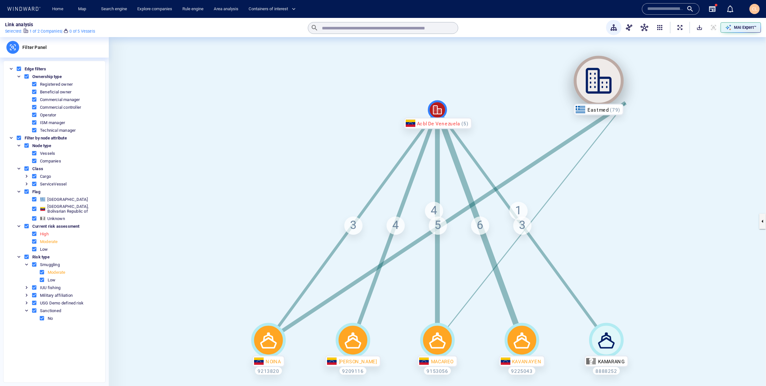
drag, startPoint x: 528, startPoint y: 106, endPoint x: 601, endPoint y: 75, distance: 79.9
click at [601, 75] on icon at bounding box center [598, 81] width 50 height 50
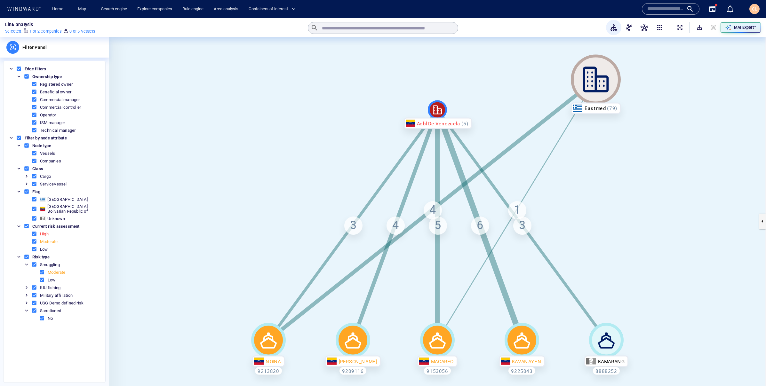
click at [433, 212] on div "4" at bounding box center [432, 210] width 18 height 18
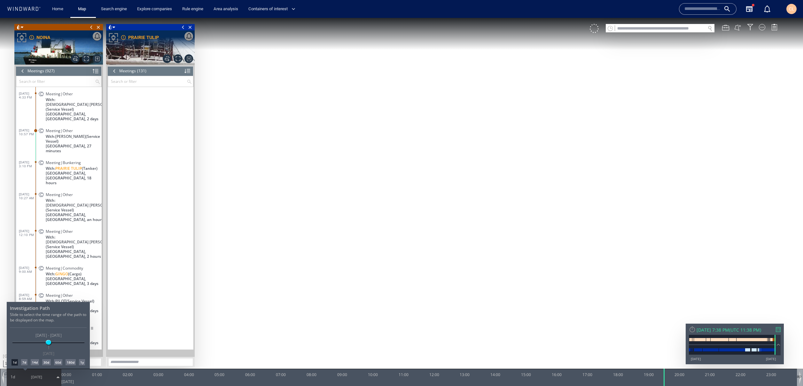
scroll to position [2181, 0]
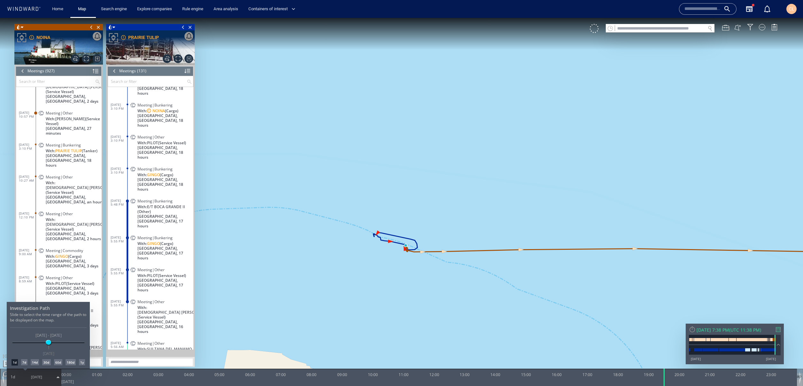
click at [51, 135] on div at bounding box center [401, 202] width 803 height 368
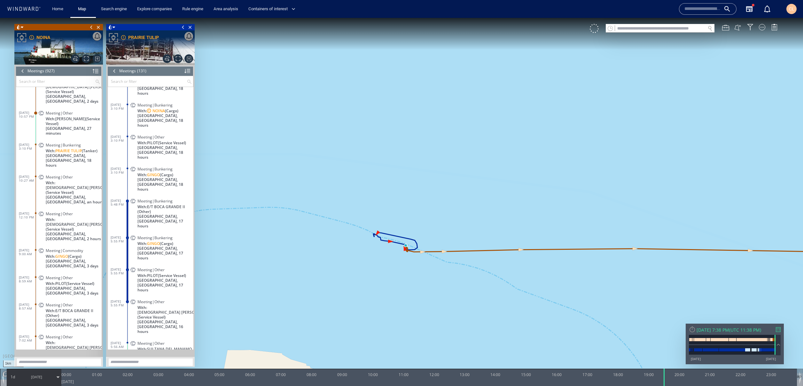
click at [51, 140] on div "Meeting|Bunkering With: PRAIRIE TULIP (Tanker) [GEOGRAPHIC_DATA], [GEOGRAPHIC_D…" at bounding box center [69, 154] width 64 height 29
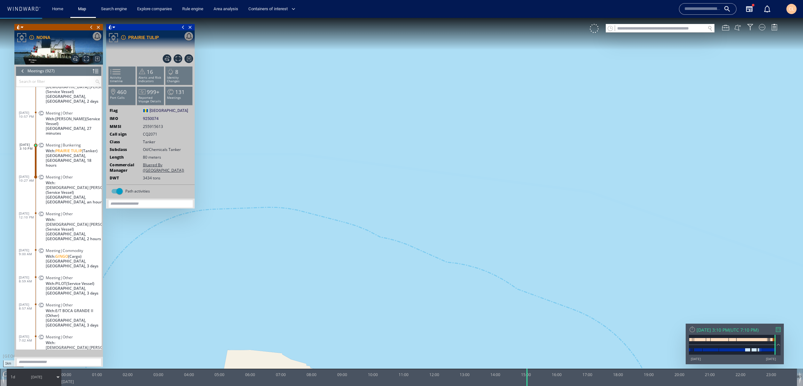
scroll to position [35, 0]
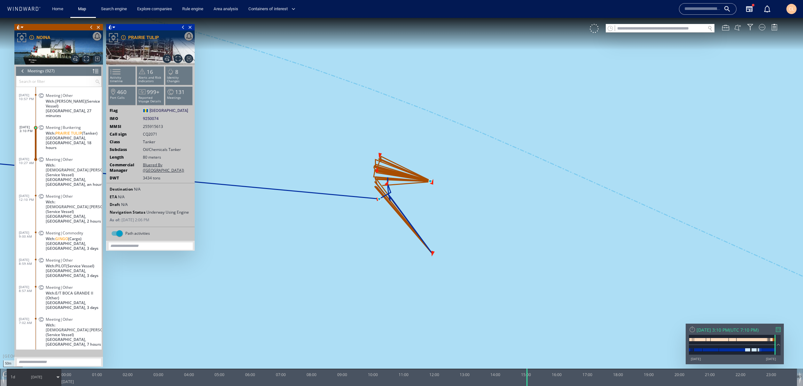
click at [315, 232] on canvas "Map" at bounding box center [401, 199] width 803 height 362
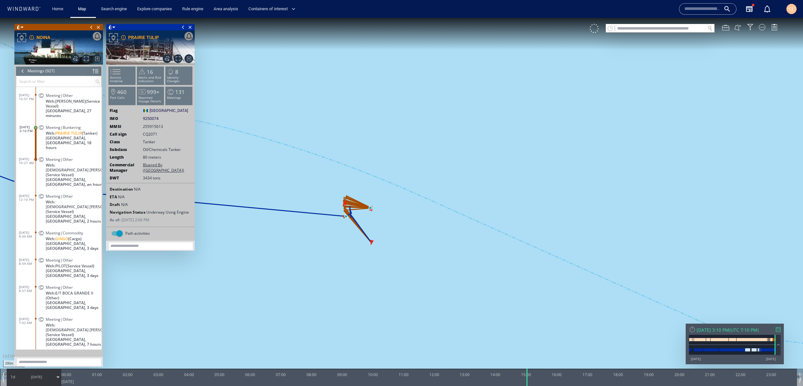
drag, startPoint x: 284, startPoint y: 256, endPoint x: 365, endPoint y: 235, distance: 83.8
click at [365, 235] on canvas "Map" at bounding box center [401, 199] width 803 height 362
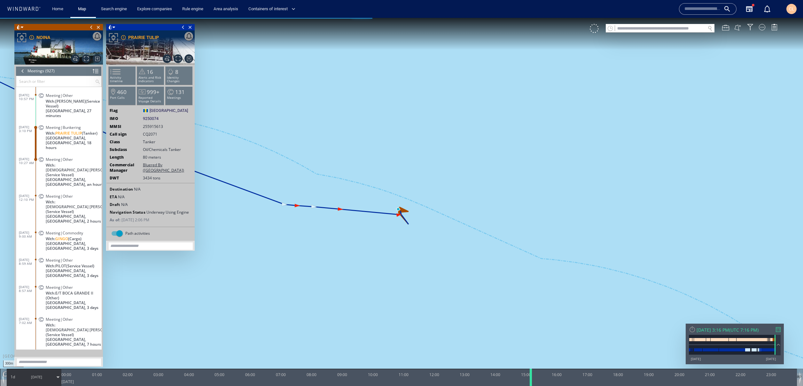
scroll to position [18, 0]
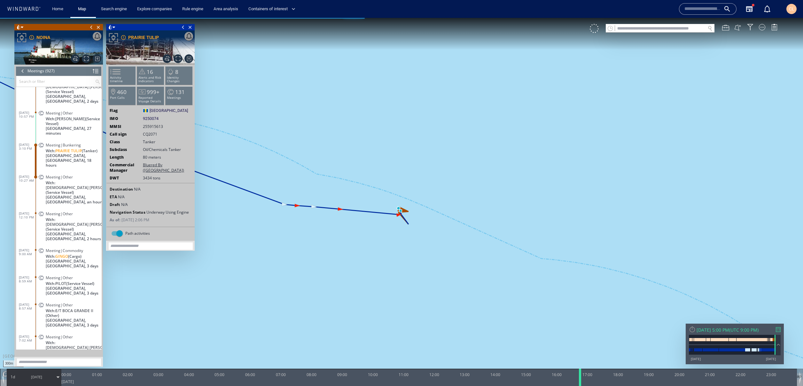
drag, startPoint x: 526, startPoint y: 381, endPoint x: 576, endPoint y: 372, distance: 50.1
click at [578, 372] on div at bounding box center [581, 377] width 6 height 17
click at [184, 28] on span at bounding box center [183, 27] width 7 height 6
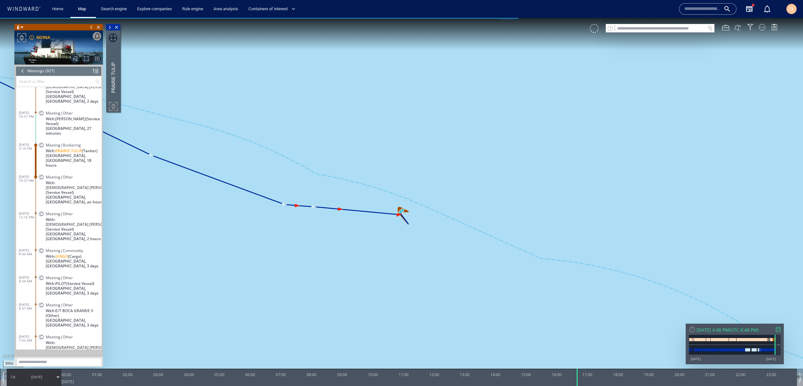
click at [20, 71] on div at bounding box center [22, 71] width 7 height 10
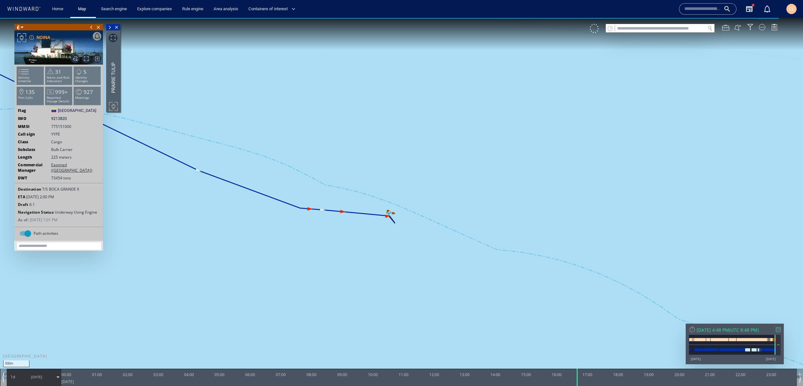
drag, startPoint x: 323, startPoint y: 180, endPoint x: 328, endPoint y: 196, distance: 17.0
click at [328, 196] on canvas "Map" at bounding box center [401, 199] width 803 height 362
